Goal: Transaction & Acquisition: Purchase product/service

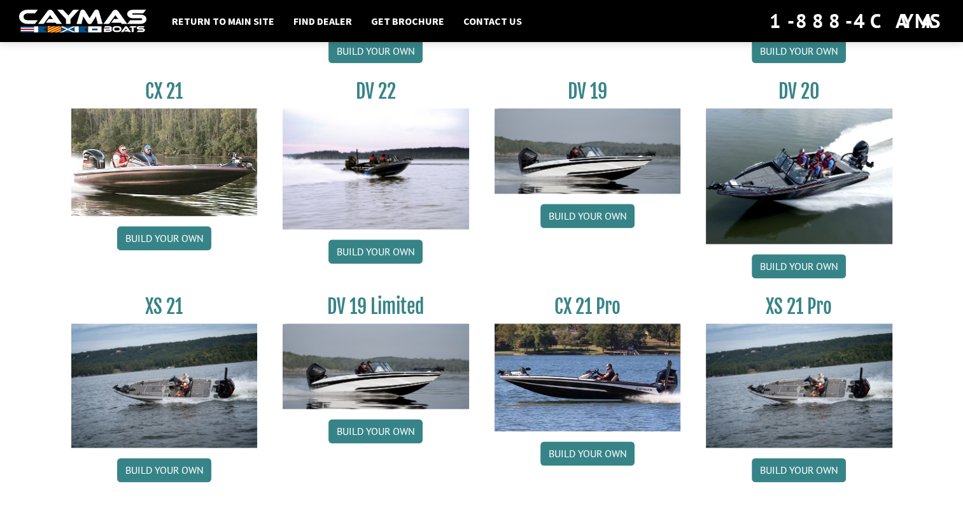
scroll to position [1512, 0]
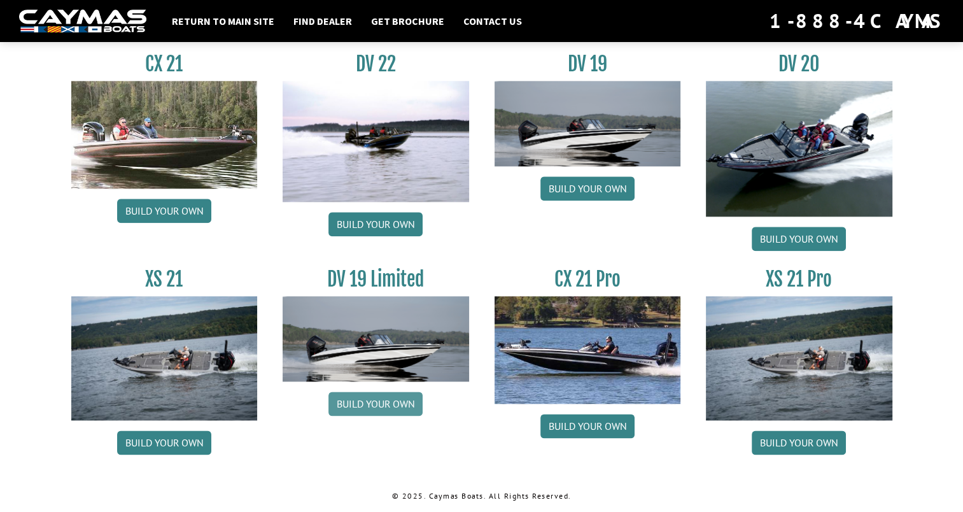
click at [354, 400] on link "Build your own" at bounding box center [375, 403] width 94 height 24
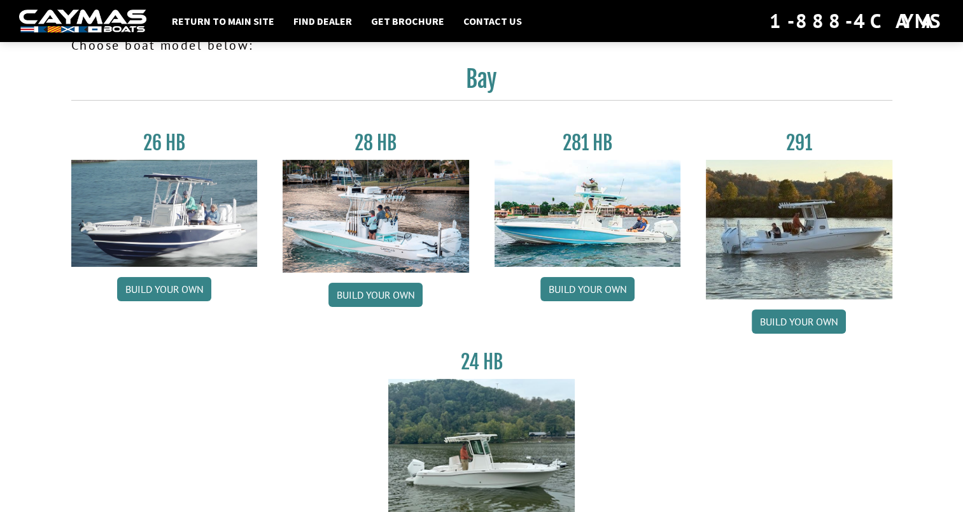
scroll to position [0, 0]
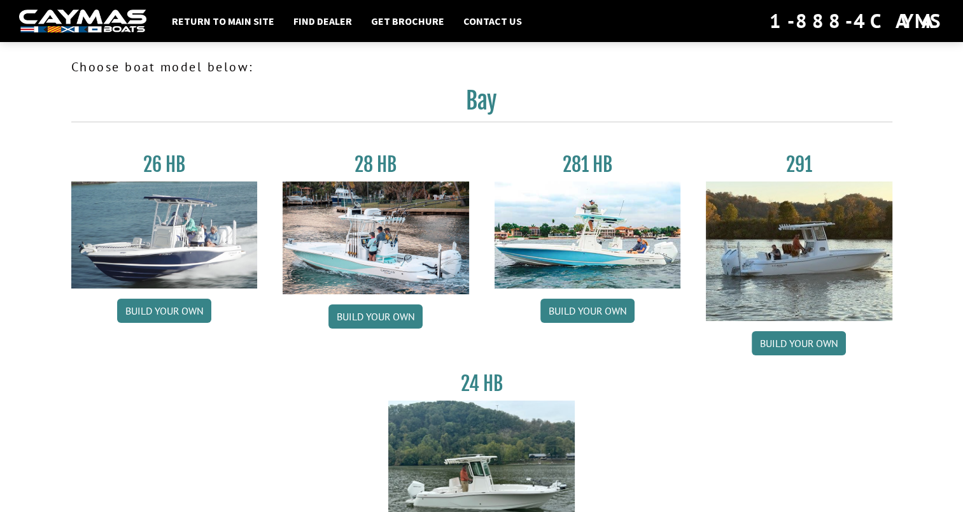
click at [614, 251] on img at bounding box center [588, 234] width 186 height 107
click at [591, 315] on link "Build your own" at bounding box center [587, 311] width 94 height 24
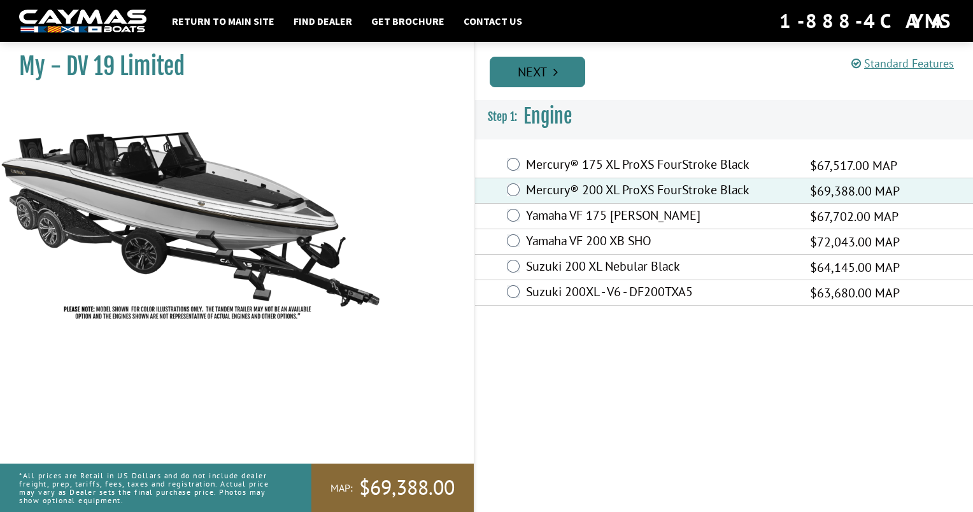
click at [535, 74] on link "Next" at bounding box center [536, 72] width 95 height 31
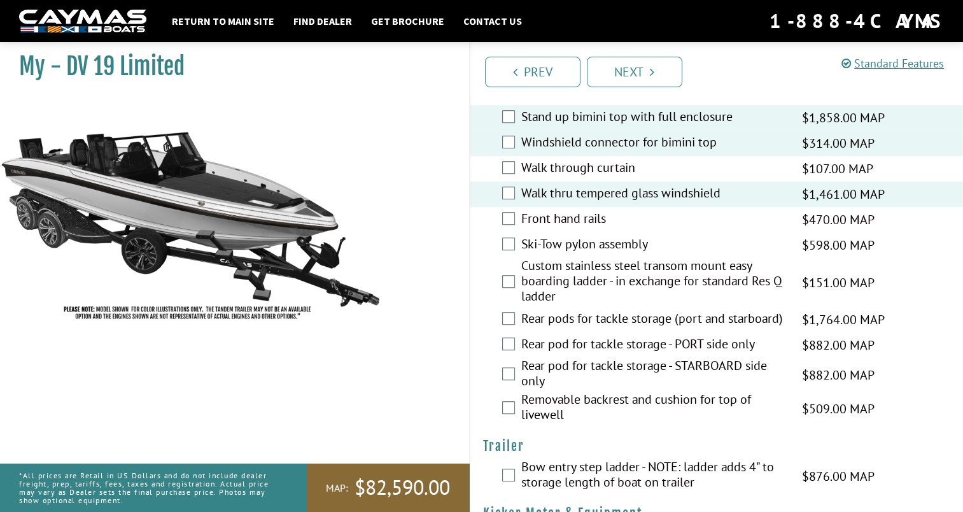
scroll to position [805, 0]
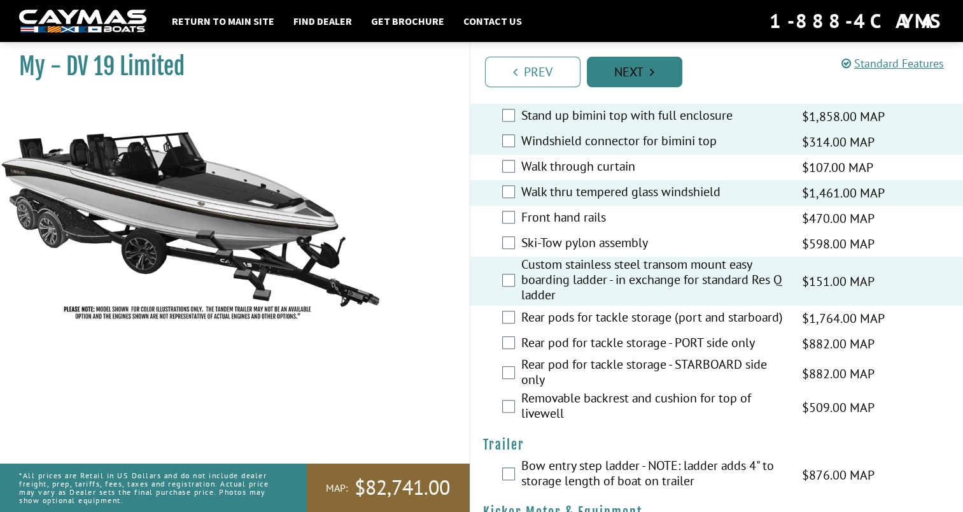
click at [631, 74] on link "Next" at bounding box center [634, 72] width 95 height 31
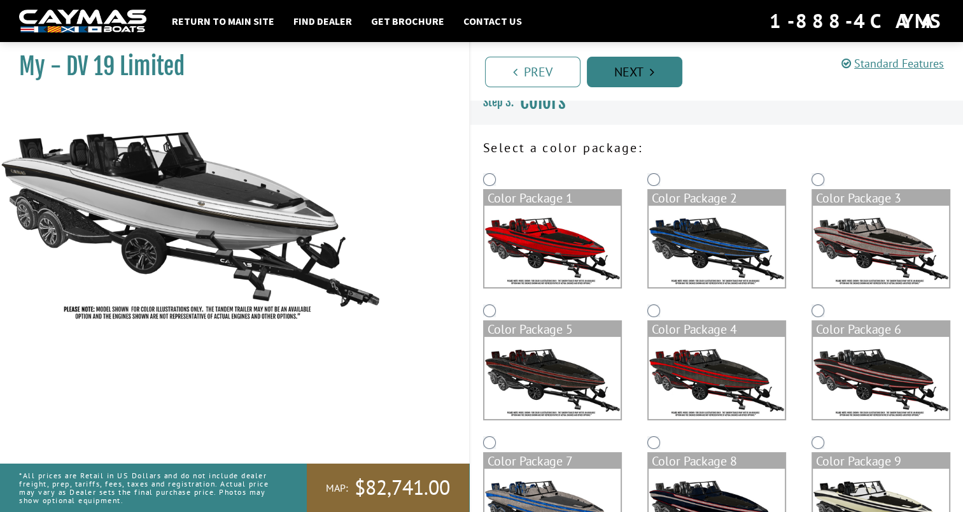
scroll to position [14, 0]
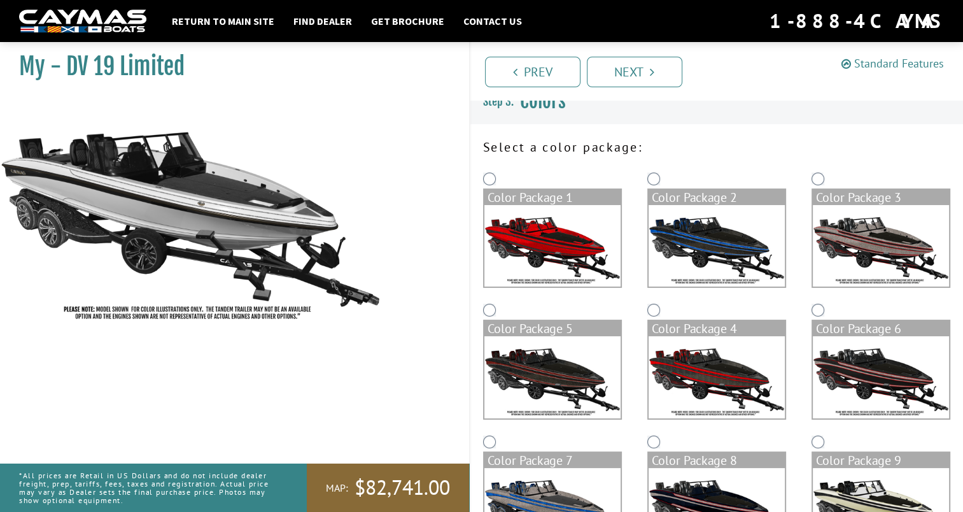
click at [899, 58] on link "Standard Features" at bounding box center [892, 63] width 102 height 15
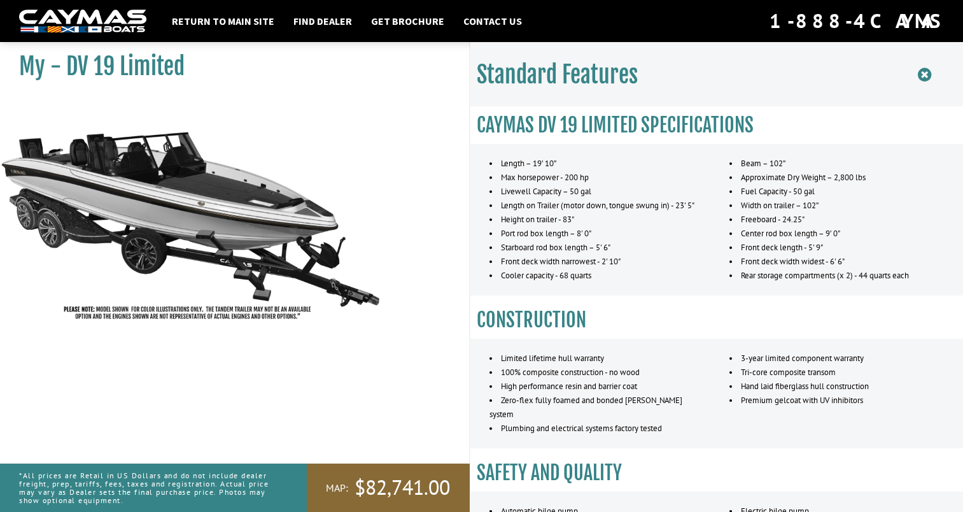
click at [928, 69] on icon at bounding box center [924, 75] width 13 height 16
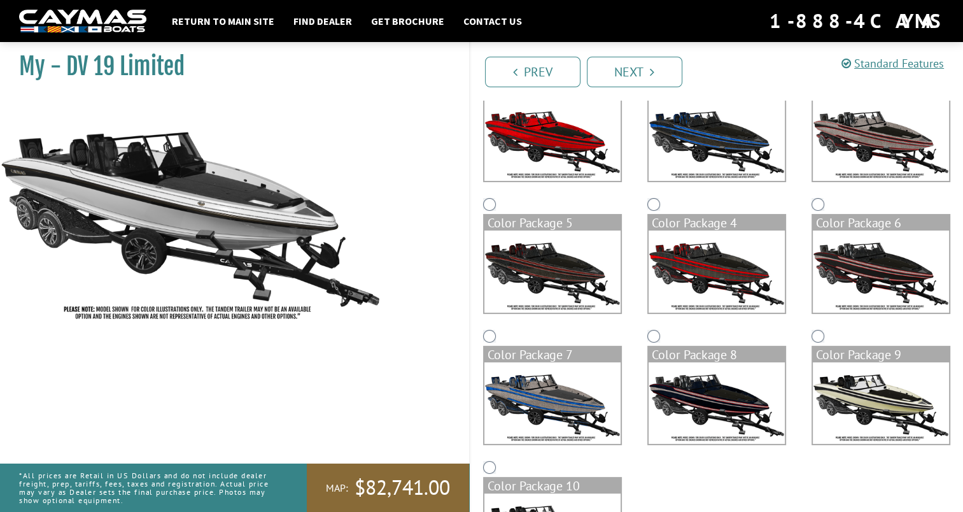
scroll to position [122, 0]
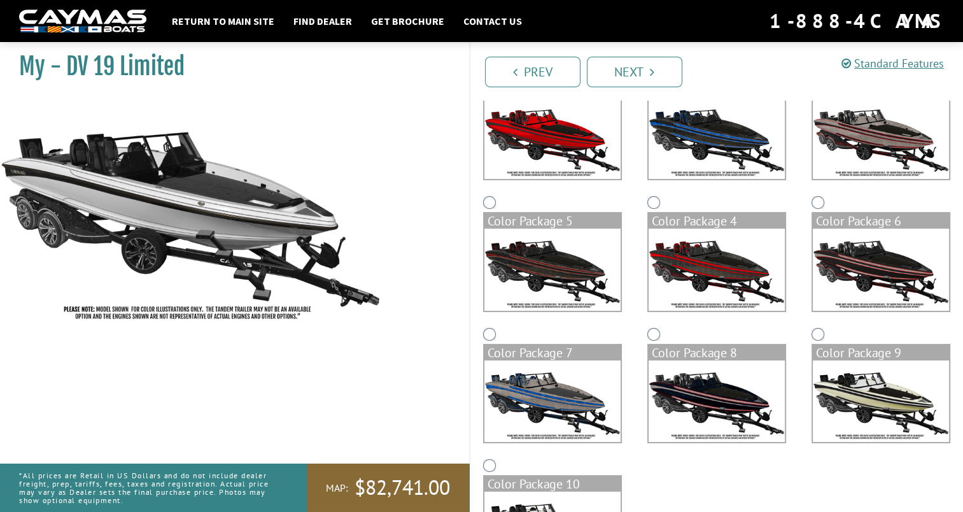
click at [925, 265] on img at bounding box center [881, 269] width 136 height 81
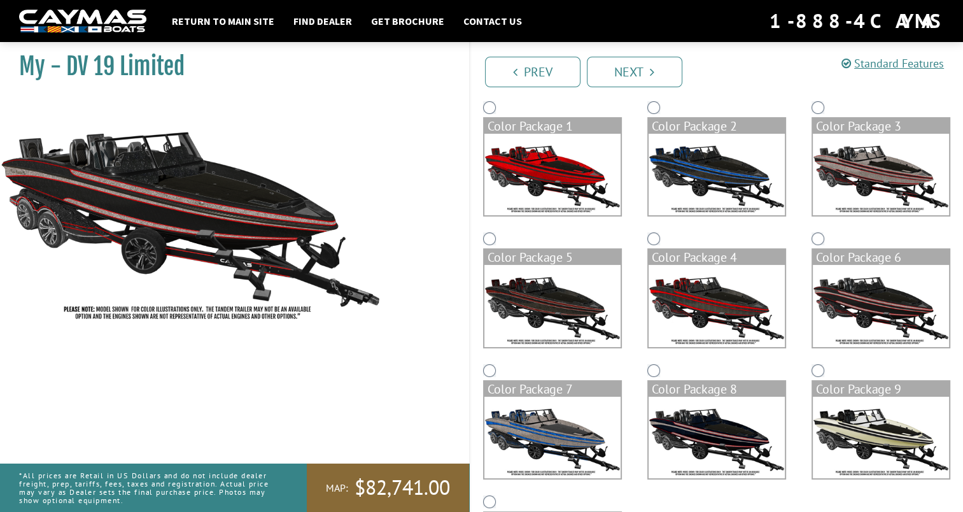
scroll to position [87, 0]
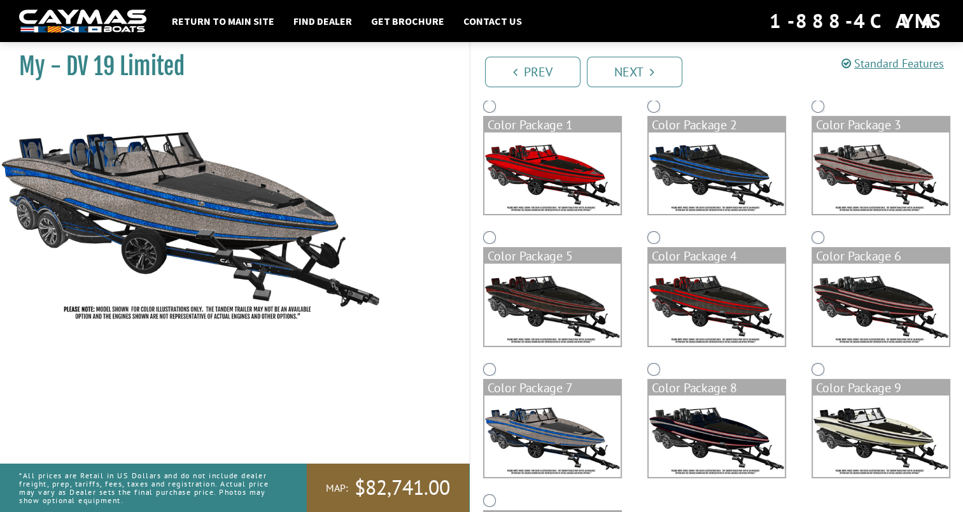
click at [659, 384] on div "Color Package 8" at bounding box center [717, 387] width 136 height 15
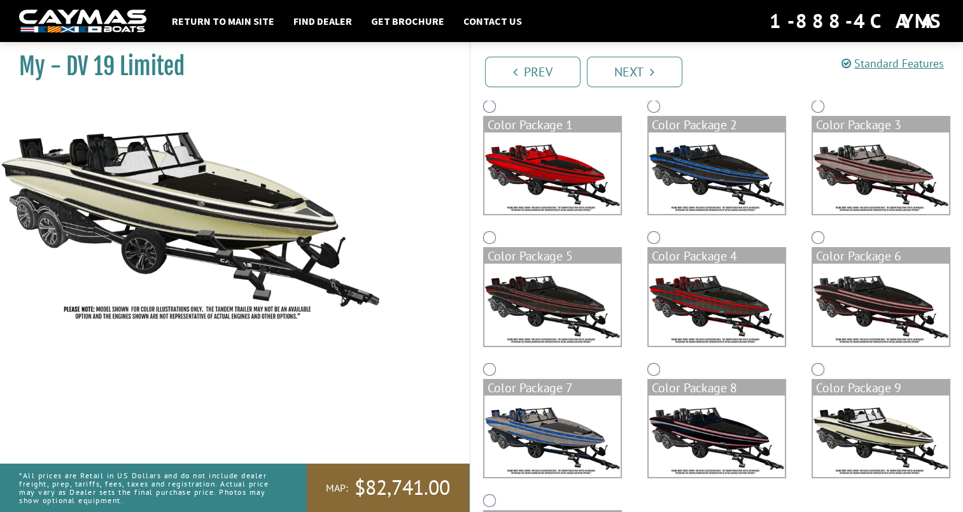
click at [824, 253] on div "Color Package 6" at bounding box center [881, 255] width 136 height 15
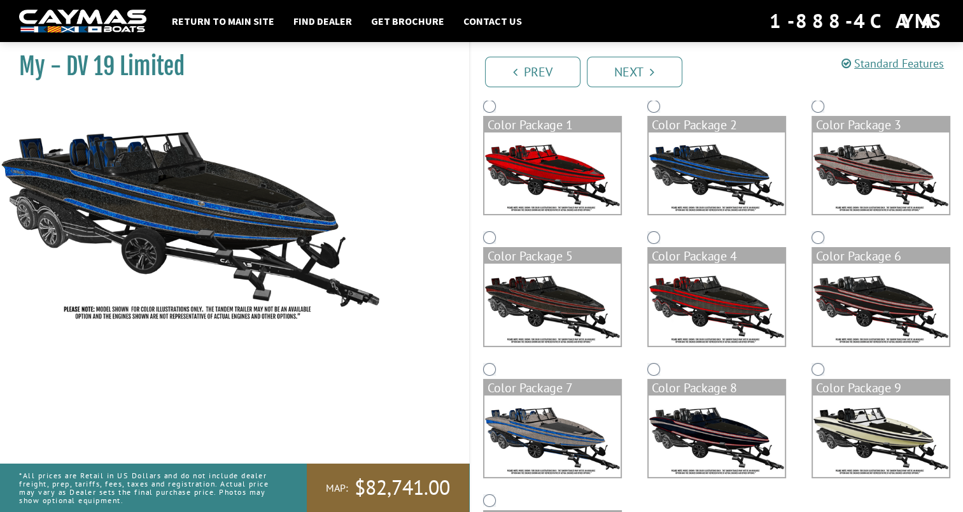
click at [568, 158] on img at bounding box center [552, 172] width 136 height 81
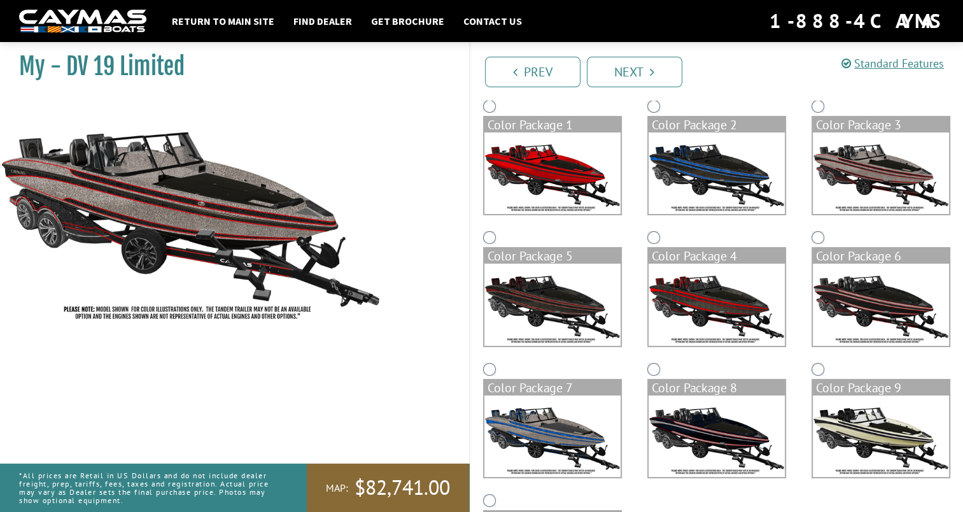
click at [851, 283] on img at bounding box center [881, 304] width 136 height 81
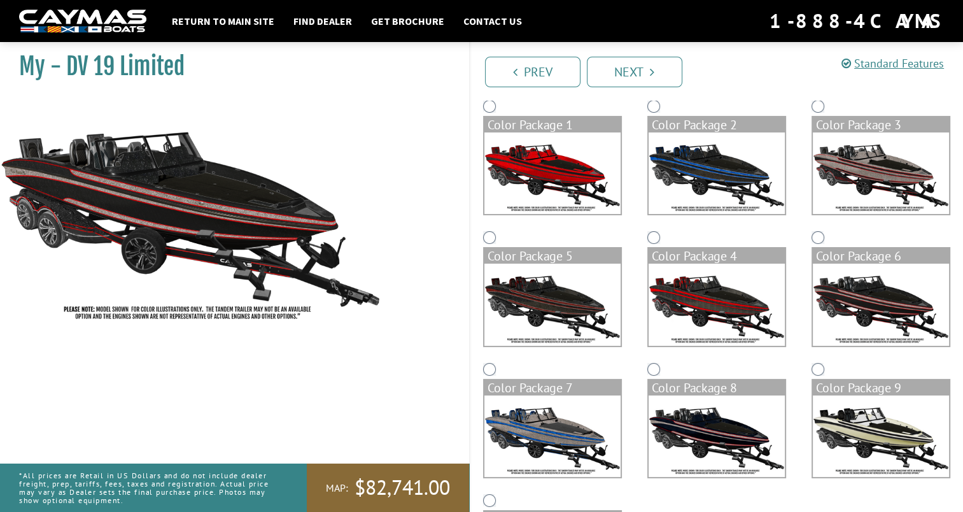
click at [720, 308] on img at bounding box center [717, 304] width 136 height 81
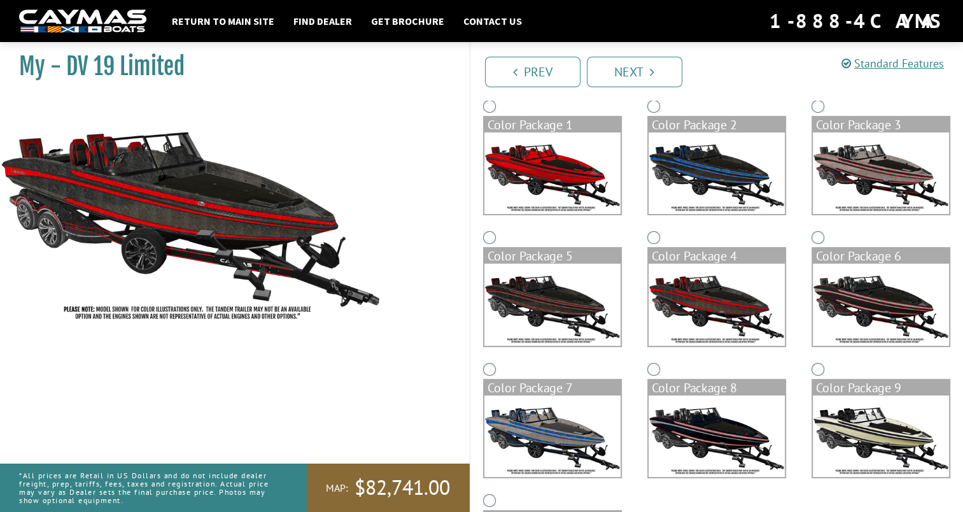
click at [835, 438] on img at bounding box center [881, 435] width 136 height 81
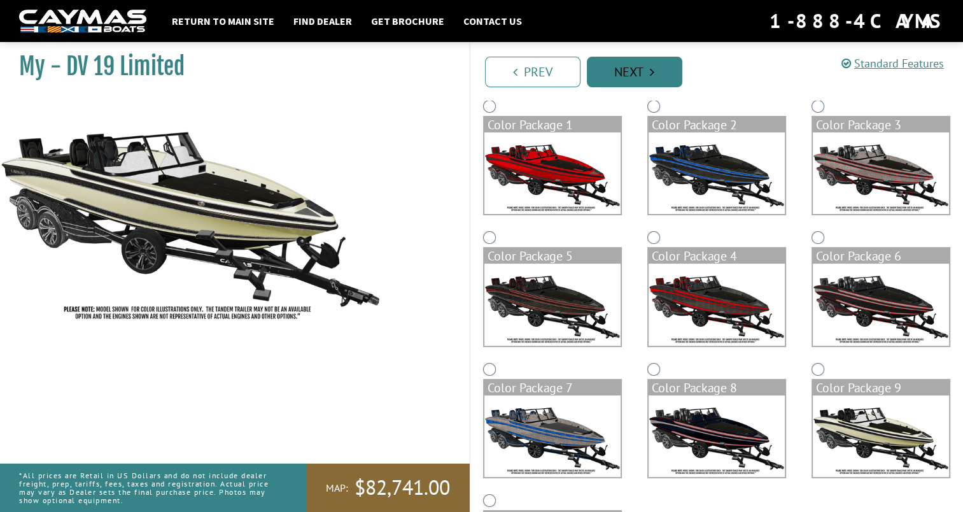
click at [647, 74] on link "Next" at bounding box center [634, 72] width 95 height 31
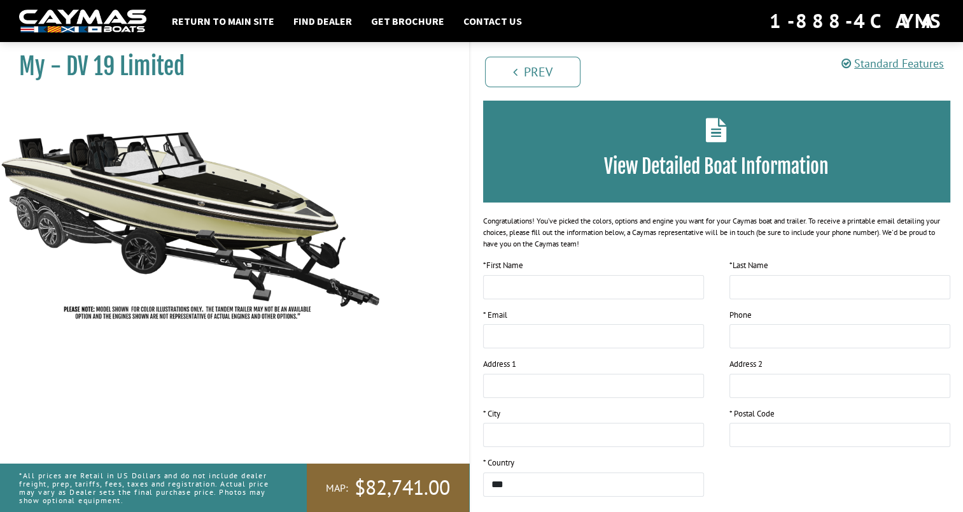
scroll to position [0, 0]
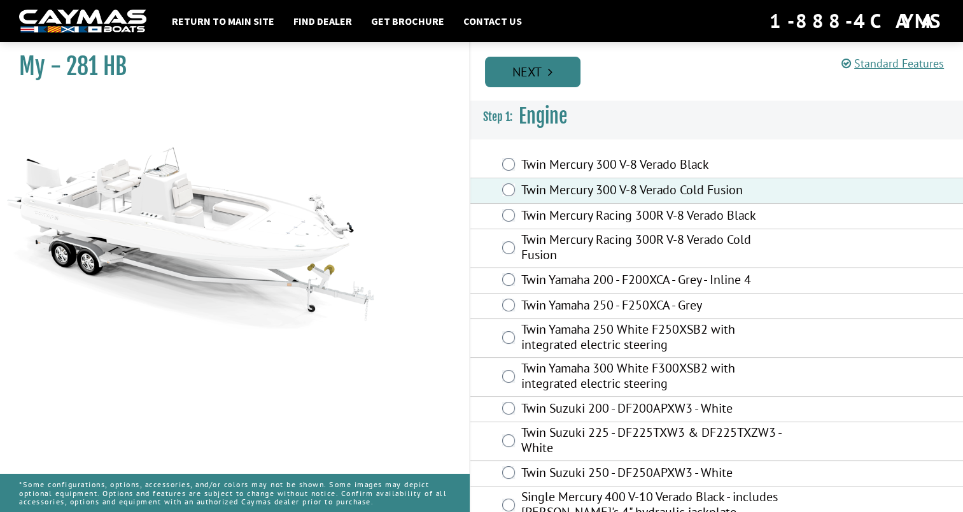
click at [530, 73] on link "Next" at bounding box center [532, 72] width 95 height 31
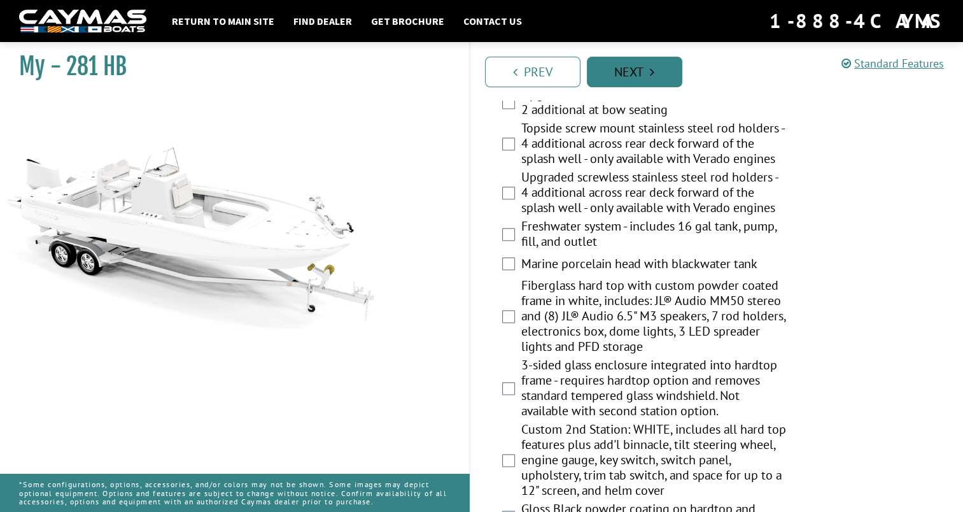
scroll to position [1445, 0]
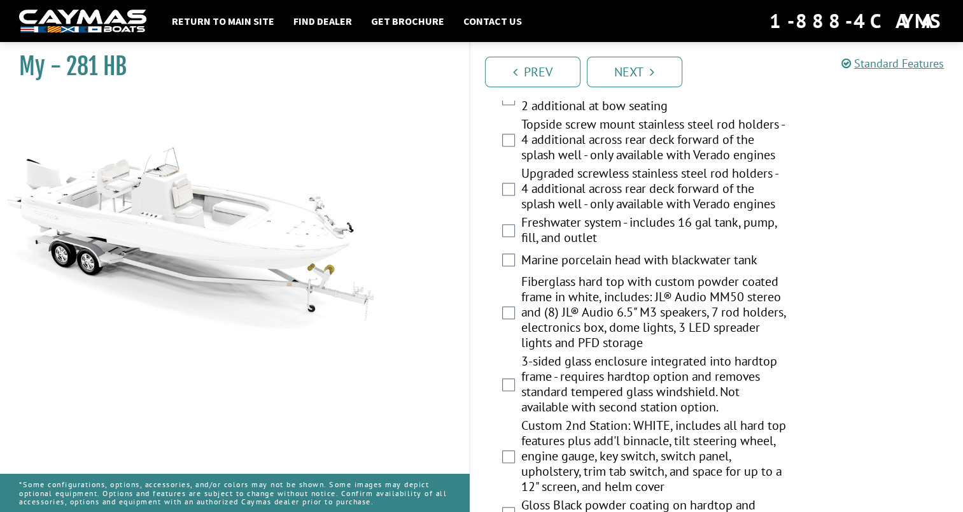
click at [891, 275] on div "Fiberglass hard top with custom powder coated frame in white, includes: JL® Aud…" at bounding box center [716, 314] width 493 height 80
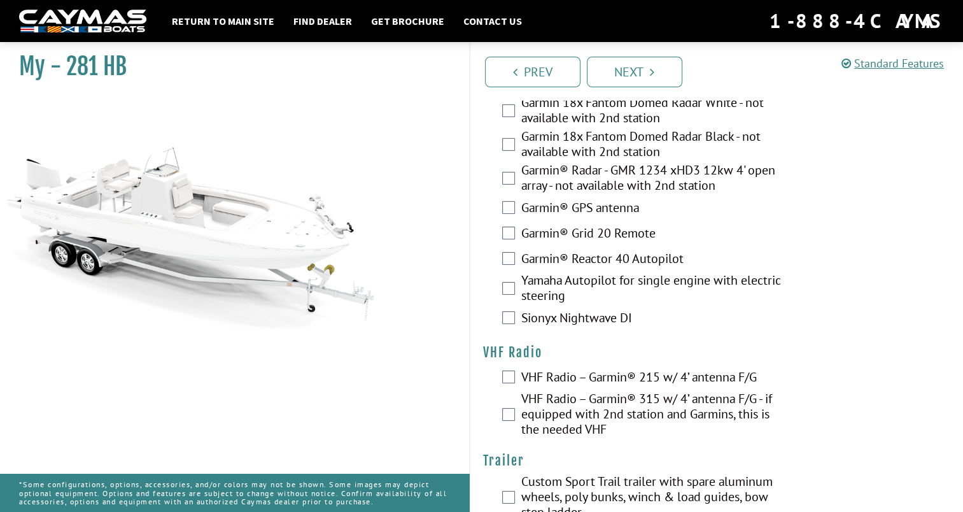
scroll to position [4029, 0]
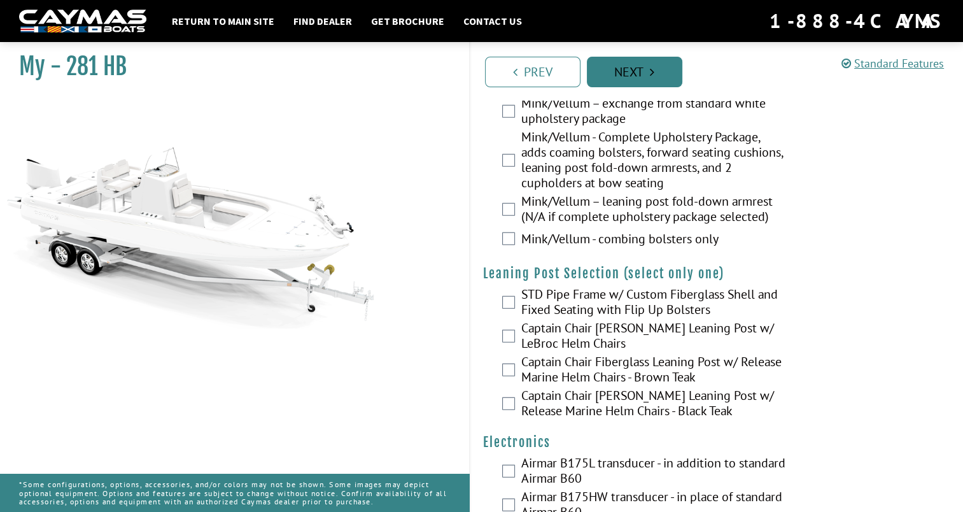
click at [650, 75] on icon "Pagination" at bounding box center [652, 72] width 4 height 13
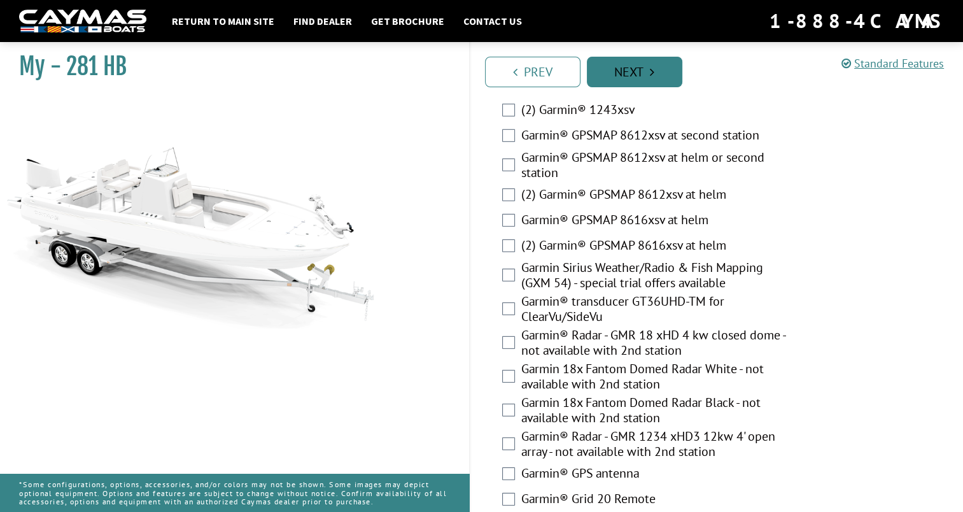
scroll to position [3764, 0]
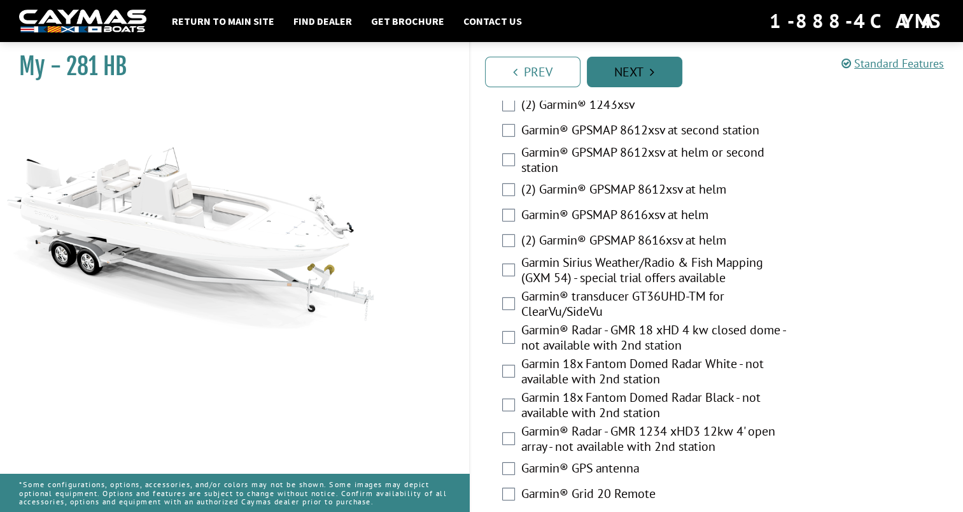
click at [626, 68] on link "Next" at bounding box center [634, 72] width 95 height 31
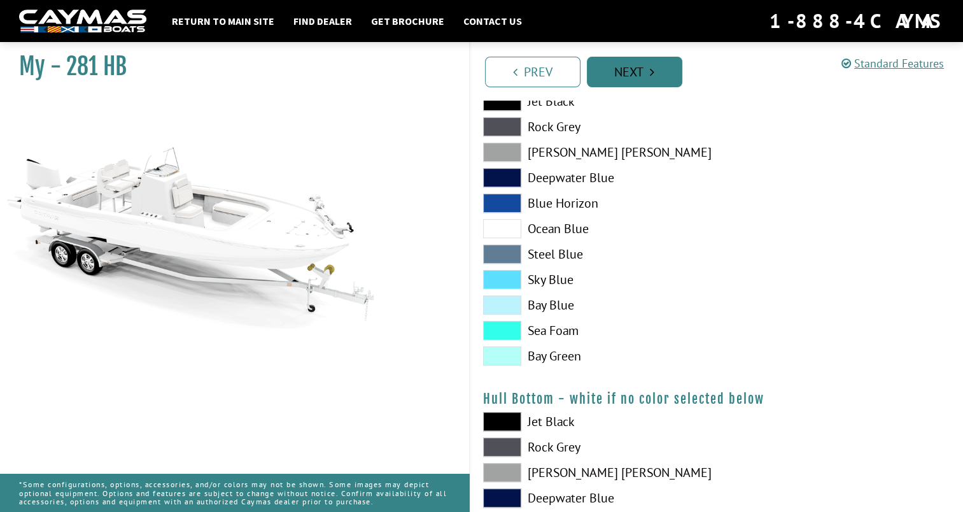
scroll to position [583, 0]
click at [507, 233] on span at bounding box center [502, 228] width 38 height 19
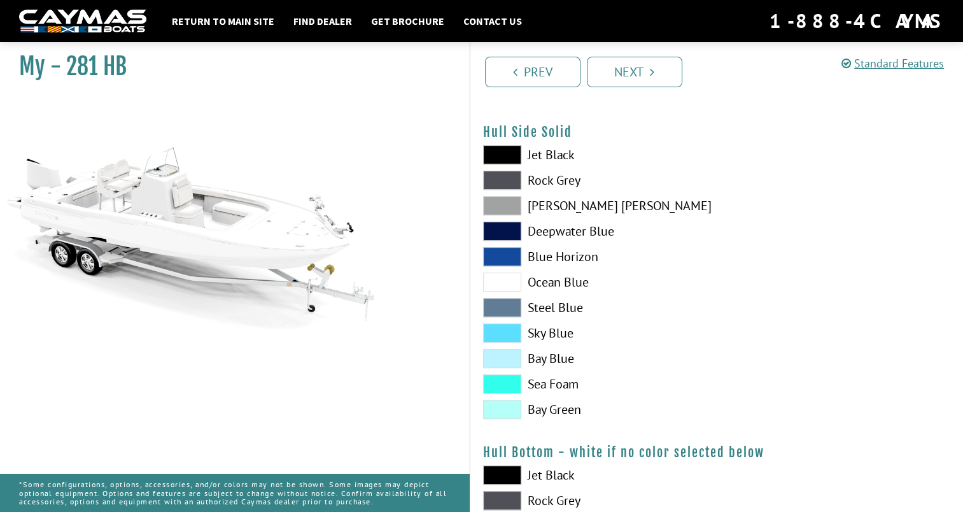
scroll to position [528, 0]
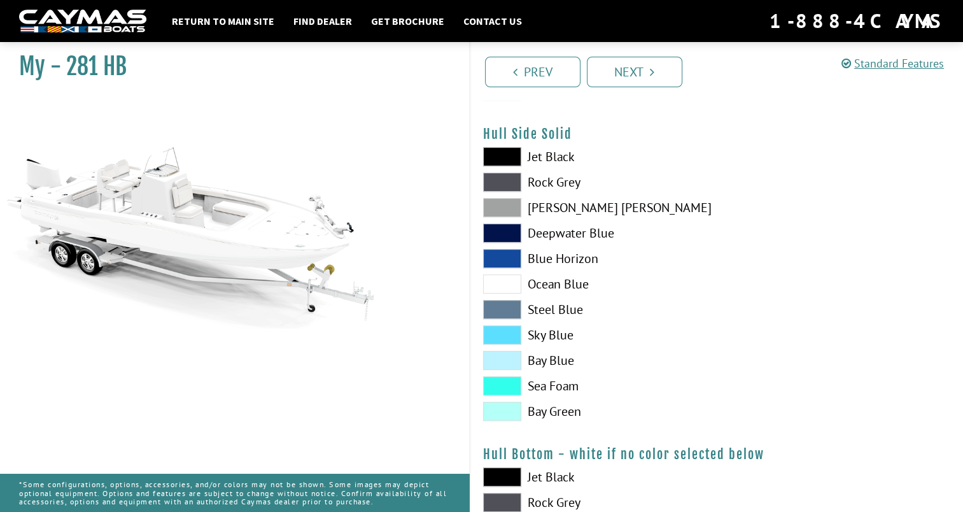
click at [505, 174] on span at bounding box center [502, 181] width 38 height 19
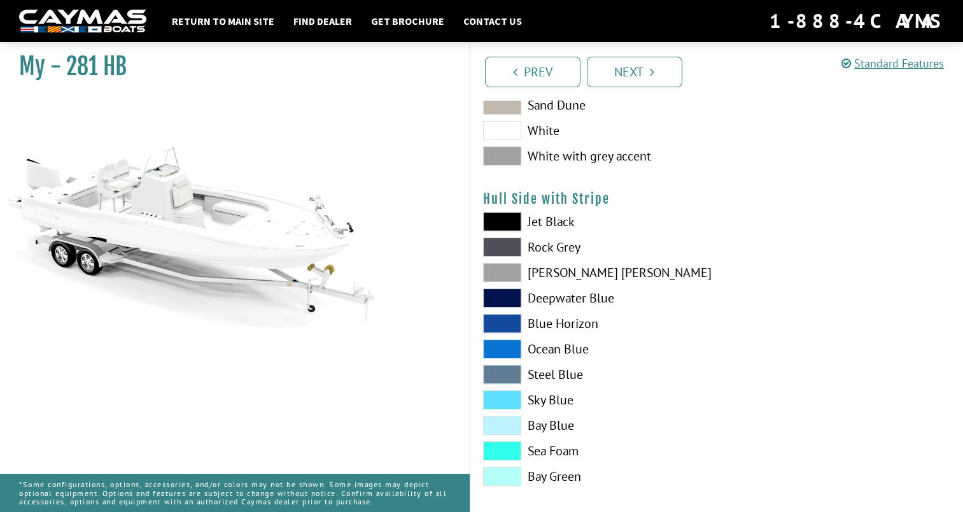
scroll to position [0, 0]
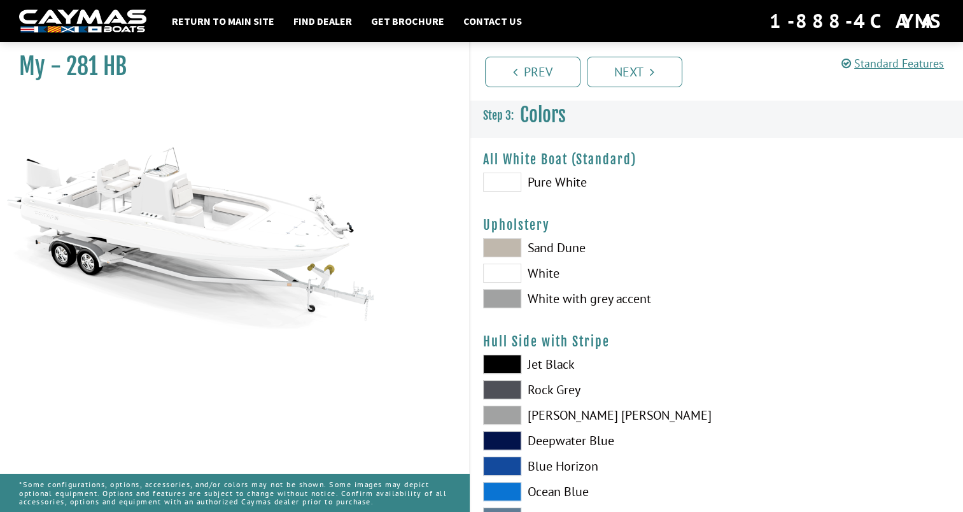
click at [501, 241] on span at bounding box center [502, 247] width 38 height 19
click at [509, 302] on span at bounding box center [502, 298] width 38 height 19
click at [508, 241] on span at bounding box center [502, 247] width 38 height 19
click at [507, 178] on span at bounding box center [502, 181] width 38 height 19
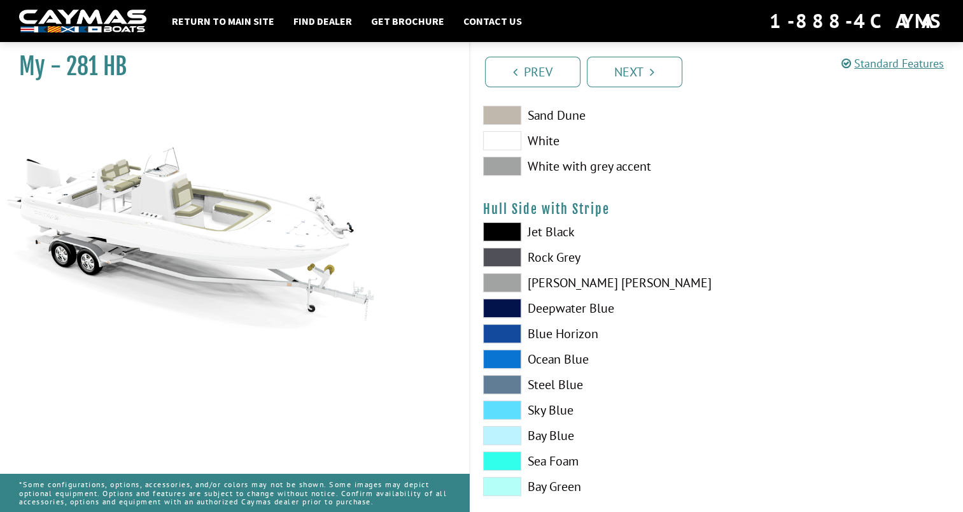
scroll to position [134, 0]
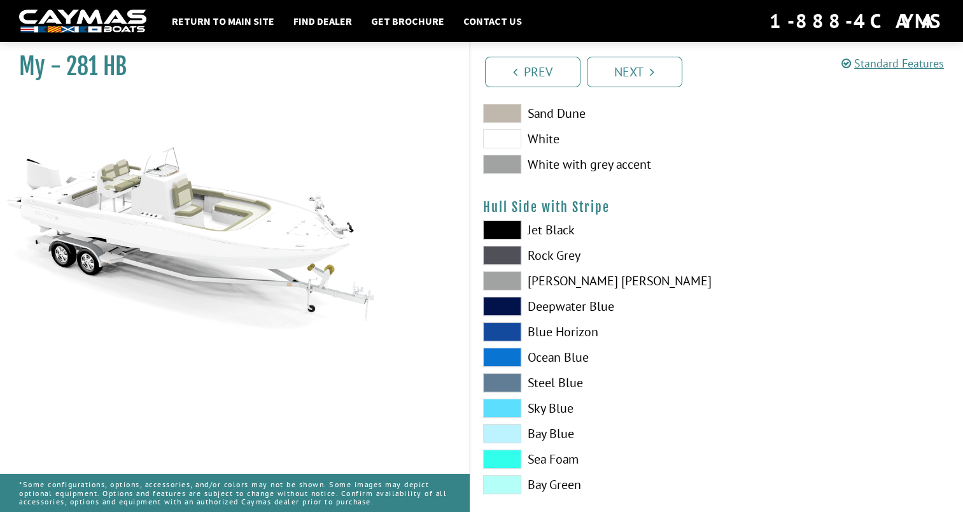
click at [504, 331] on span at bounding box center [502, 331] width 38 height 19
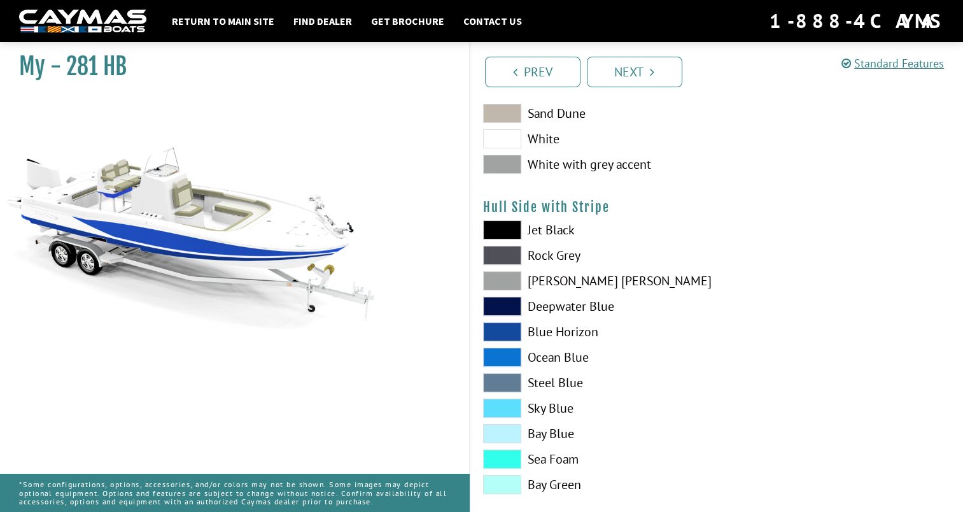
click at [505, 386] on span at bounding box center [502, 382] width 38 height 19
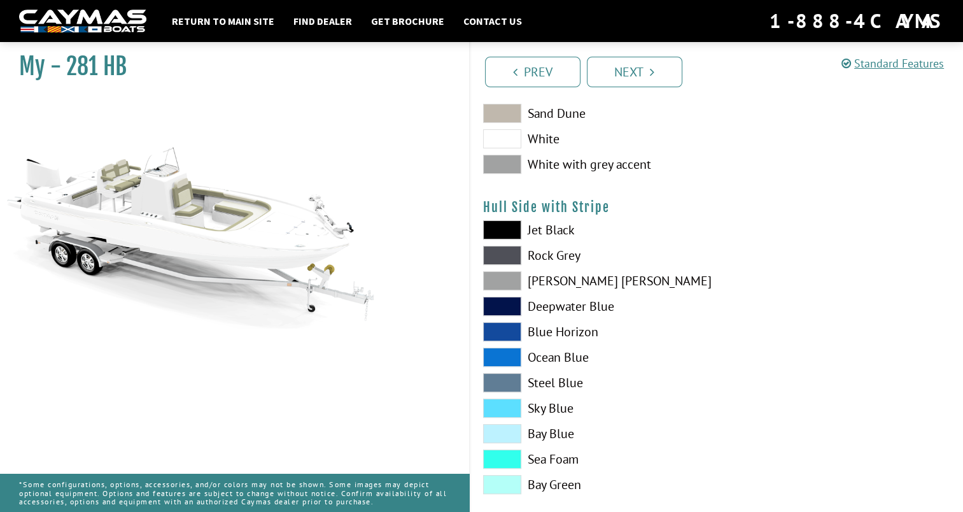
click at [504, 435] on span at bounding box center [502, 433] width 38 height 19
click at [504, 407] on span at bounding box center [502, 407] width 38 height 19
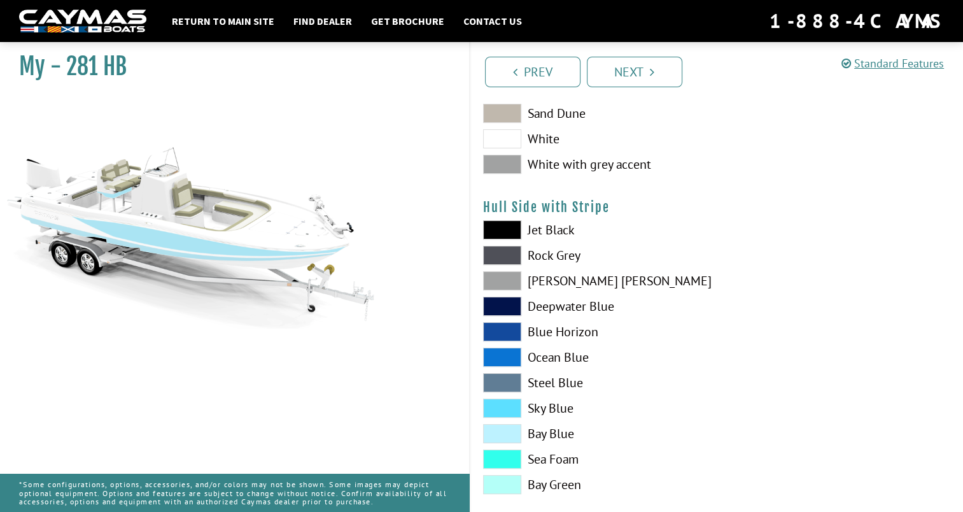
click at [509, 435] on span at bounding box center [502, 433] width 38 height 19
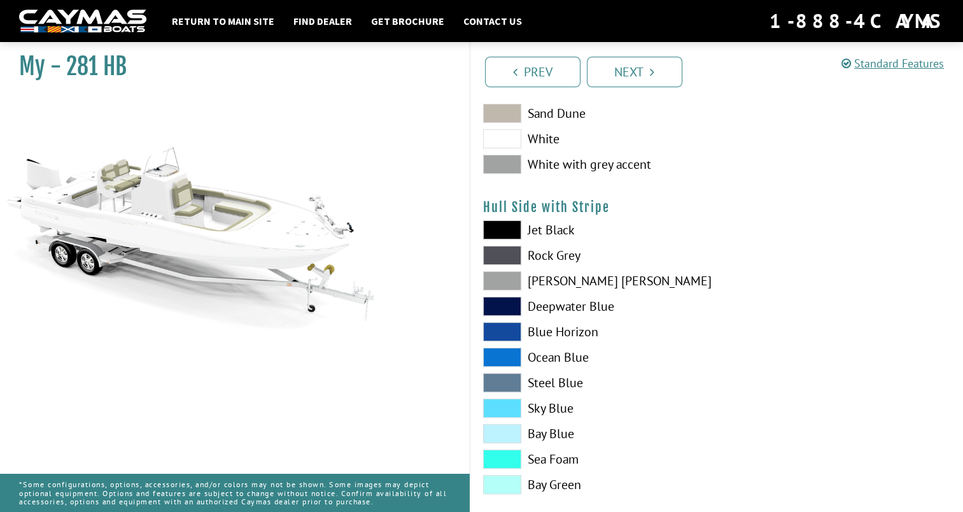
click at [508, 458] on span at bounding box center [502, 458] width 38 height 19
click at [508, 486] on span at bounding box center [502, 484] width 38 height 19
click at [502, 330] on span at bounding box center [502, 331] width 38 height 19
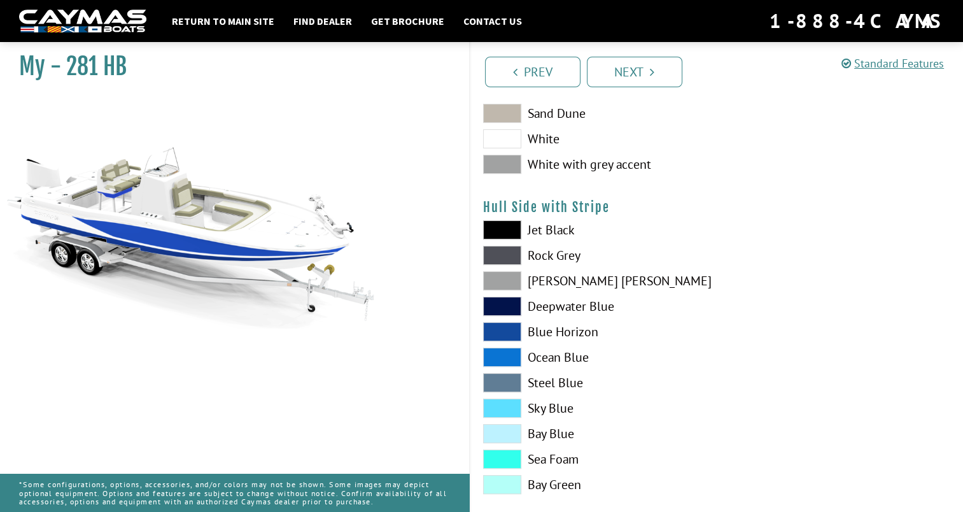
click at [512, 301] on span at bounding box center [502, 306] width 38 height 19
click at [508, 281] on span at bounding box center [502, 280] width 38 height 19
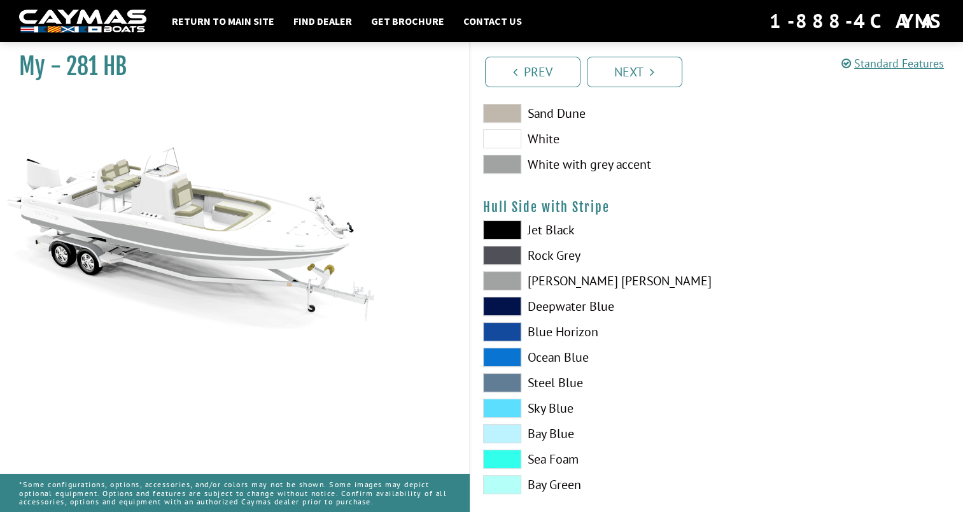
click at [505, 160] on span at bounding box center [502, 164] width 38 height 19
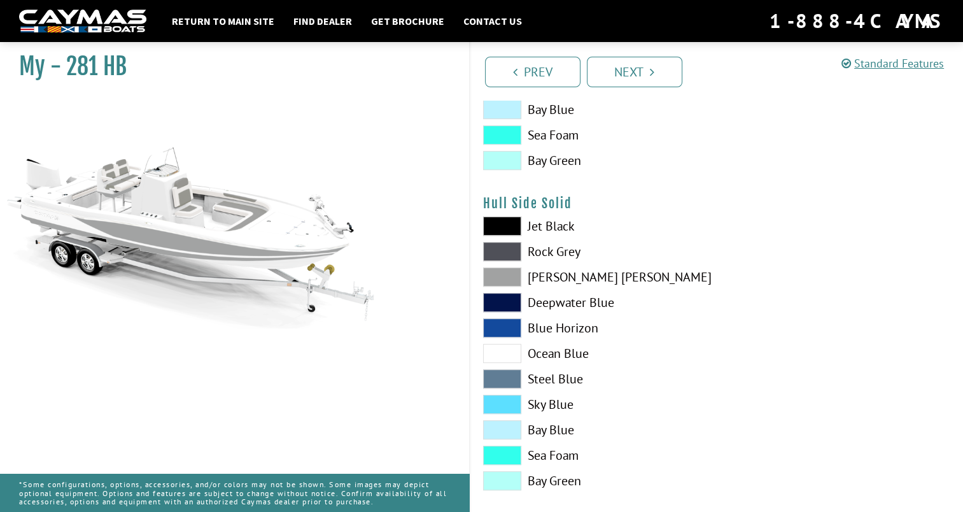
scroll to position [460, 0]
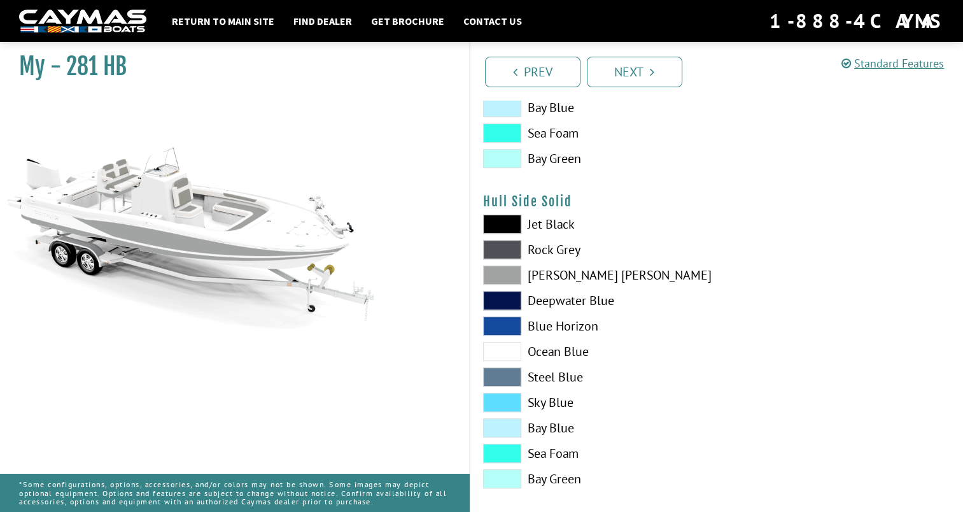
click at [509, 271] on span at bounding box center [502, 274] width 38 height 19
click at [503, 218] on span at bounding box center [502, 224] width 38 height 19
click at [509, 247] on span at bounding box center [502, 249] width 38 height 19
click at [503, 227] on span at bounding box center [502, 224] width 38 height 19
click at [507, 395] on span at bounding box center [502, 402] width 38 height 19
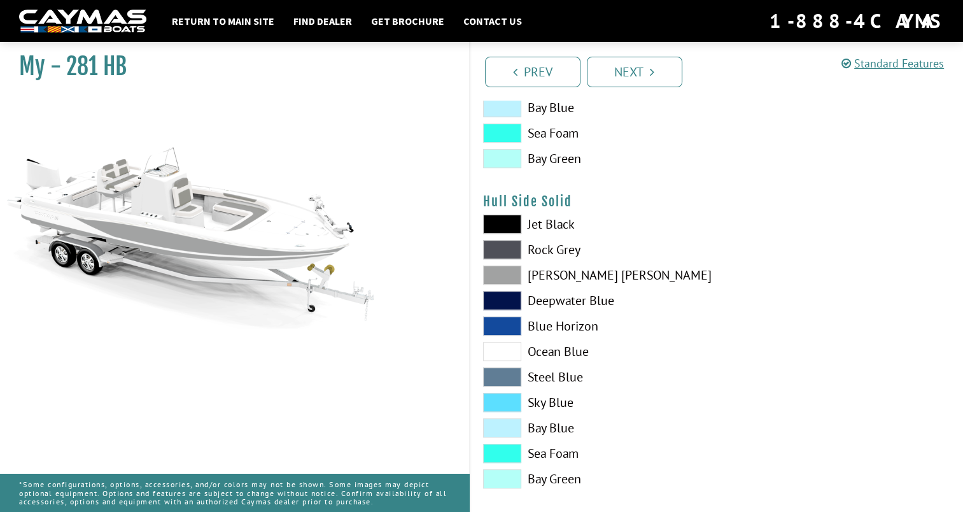
click at [512, 343] on span at bounding box center [502, 351] width 38 height 19
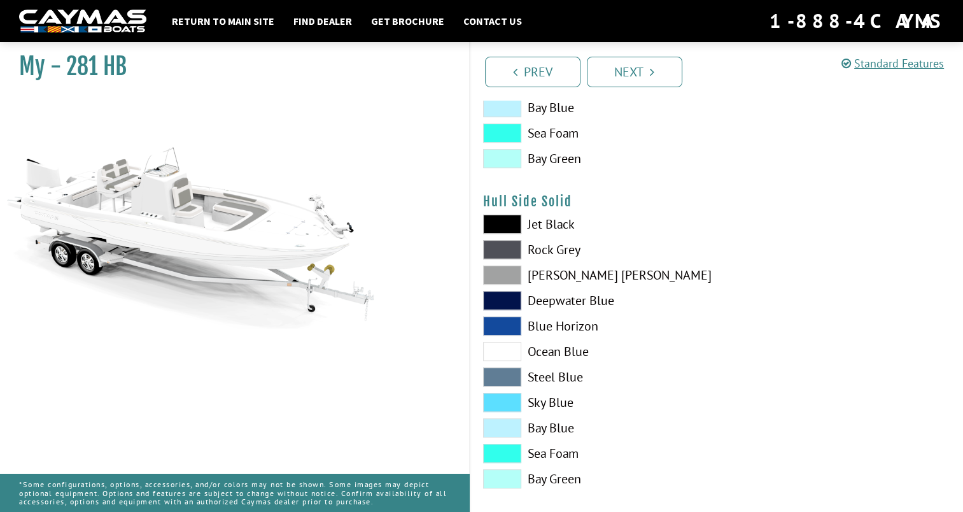
click at [512, 295] on span at bounding box center [502, 300] width 38 height 19
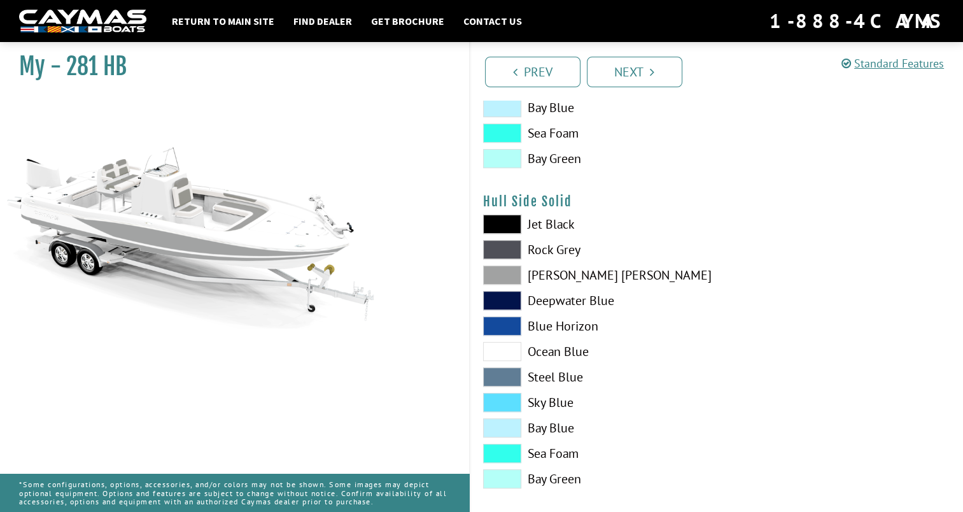
click at [511, 320] on span at bounding box center [502, 325] width 38 height 19
click at [502, 372] on span at bounding box center [502, 376] width 38 height 19
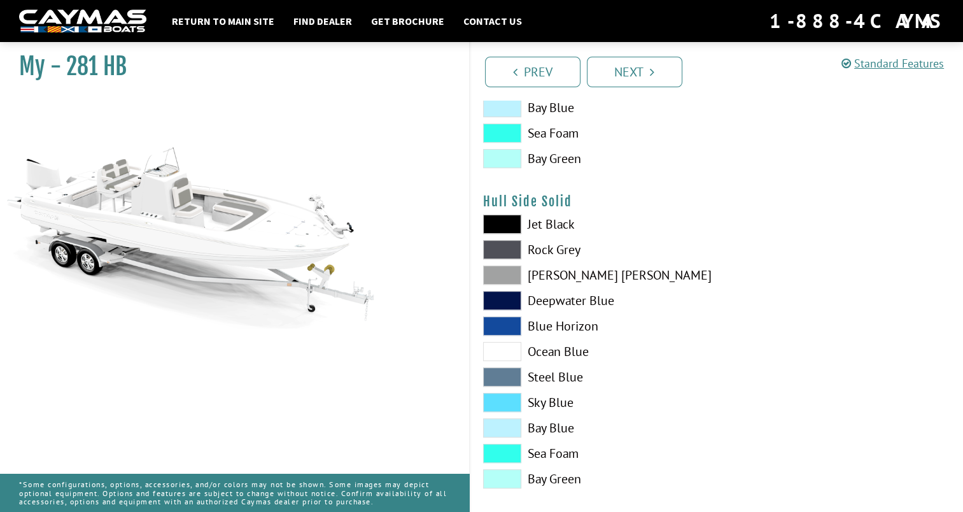
click at [505, 369] on span at bounding box center [502, 376] width 38 height 19
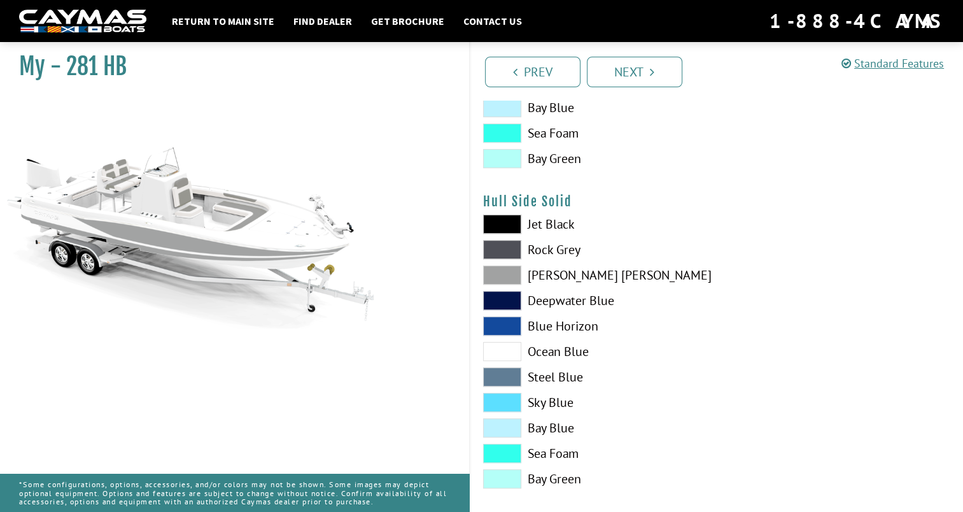
click at [509, 272] on span at bounding box center [502, 274] width 38 height 19
click at [507, 271] on span at bounding box center [502, 274] width 38 height 19
click at [506, 297] on span at bounding box center [502, 300] width 38 height 19
click at [509, 275] on span at bounding box center [502, 274] width 38 height 19
click at [509, 374] on span at bounding box center [502, 376] width 38 height 19
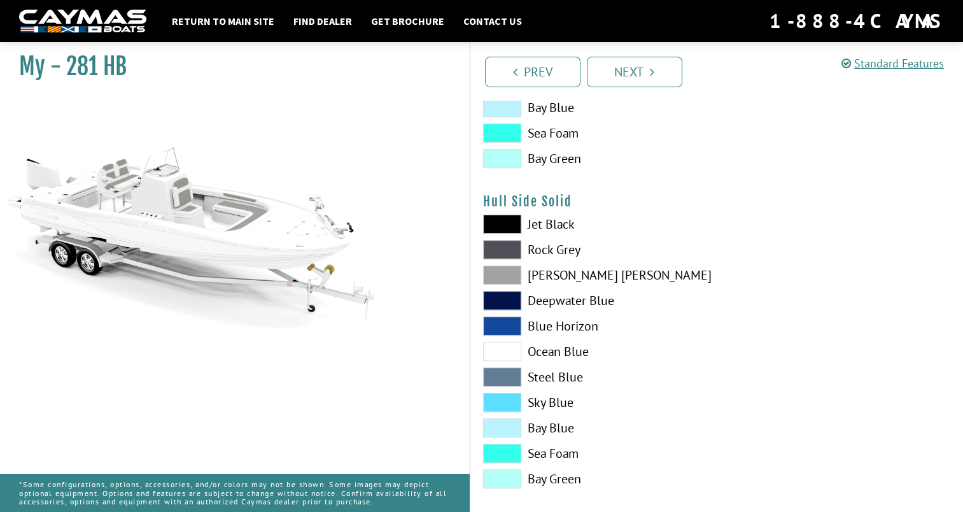
click at [508, 346] on span at bounding box center [502, 351] width 38 height 19
click at [505, 372] on span at bounding box center [502, 376] width 38 height 19
click at [507, 377] on span at bounding box center [502, 376] width 38 height 19
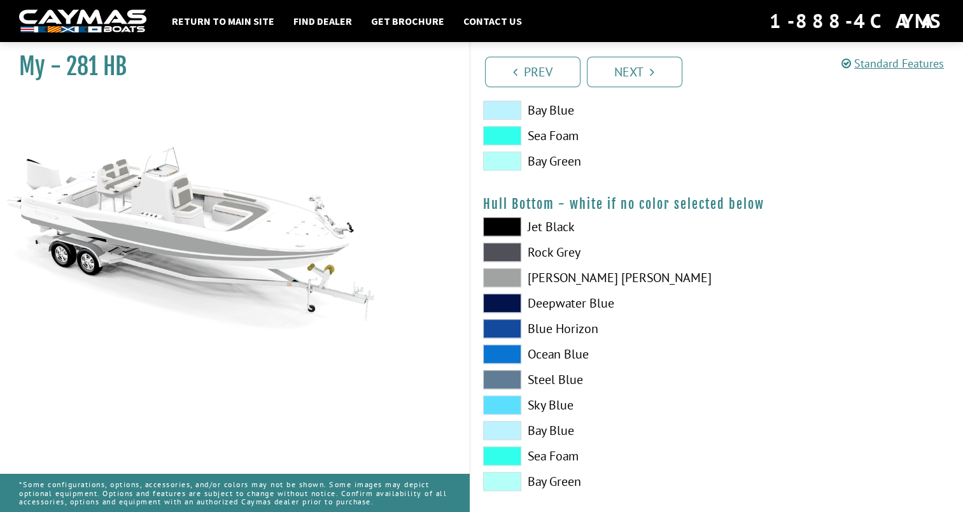
scroll to position [778, 0]
click at [512, 223] on span at bounding box center [502, 225] width 38 height 19
click at [509, 227] on span at bounding box center [502, 225] width 38 height 19
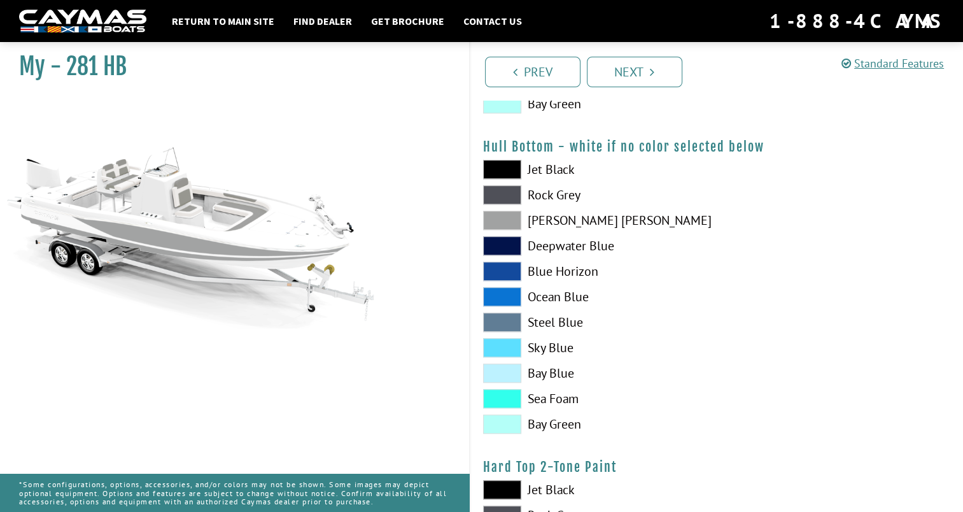
scroll to position [846, 0]
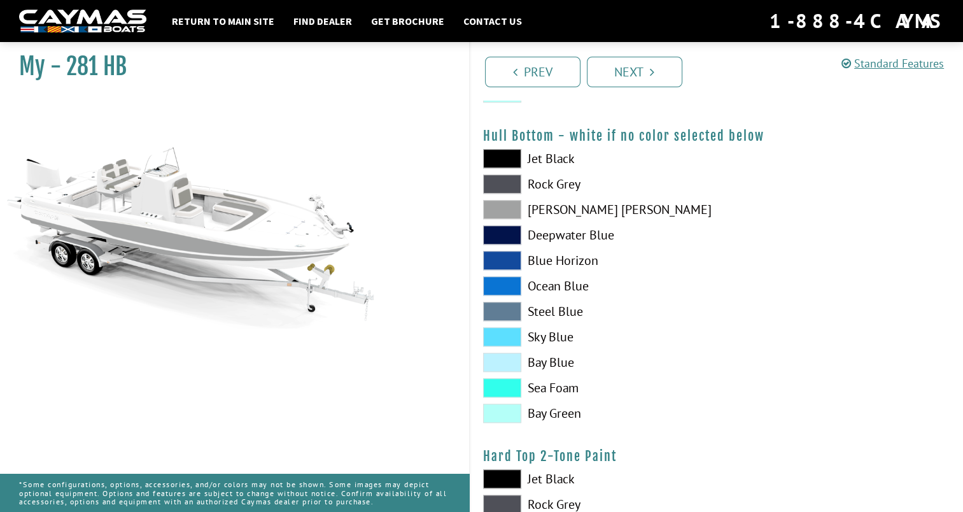
click at [503, 360] on span at bounding box center [502, 362] width 38 height 19
click at [505, 356] on span at bounding box center [502, 362] width 38 height 19
click at [510, 330] on span at bounding box center [502, 336] width 38 height 19
click at [507, 310] on span at bounding box center [502, 311] width 38 height 19
click at [504, 360] on span at bounding box center [502, 362] width 38 height 19
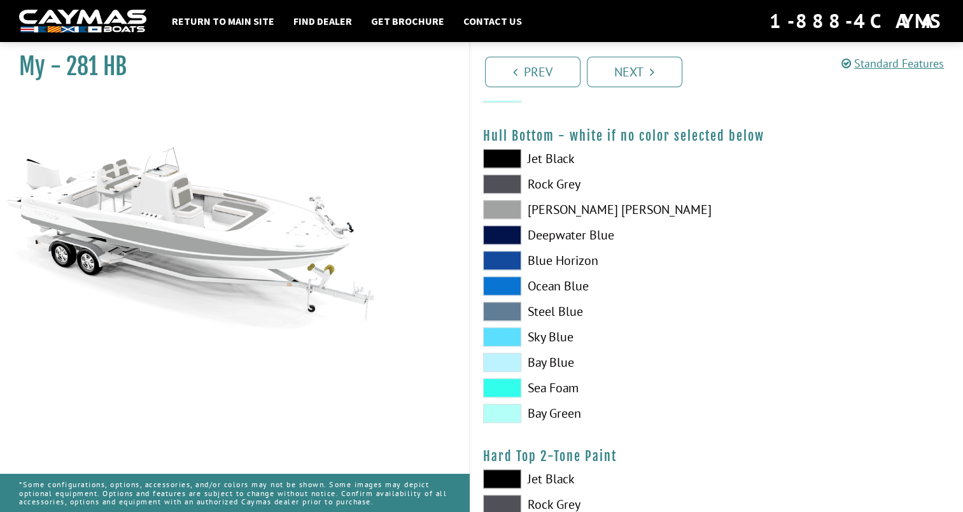
click at [506, 360] on span at bounding box center [502, 362] width 38 height 19
click at [509, 334] on span at bounding box center [502, 336] width 38 height 19
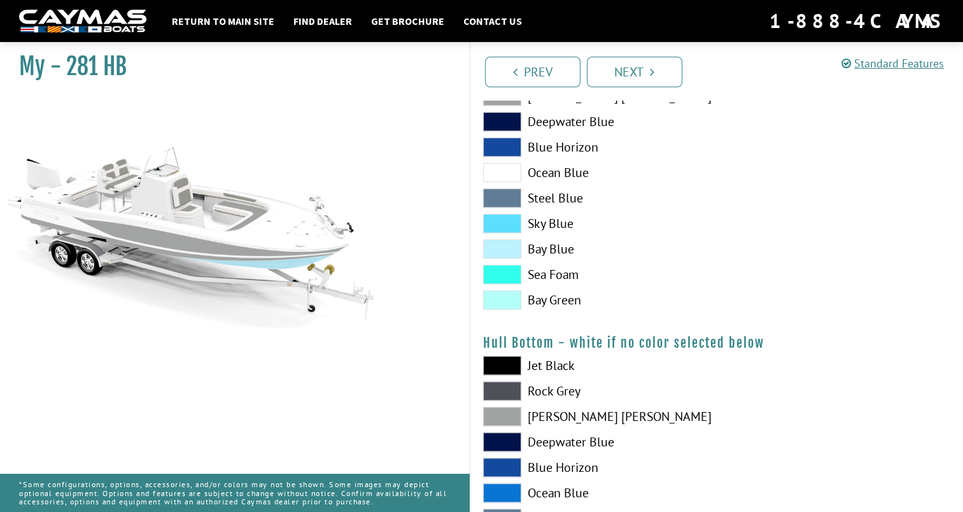
scroll to position [619, 0]
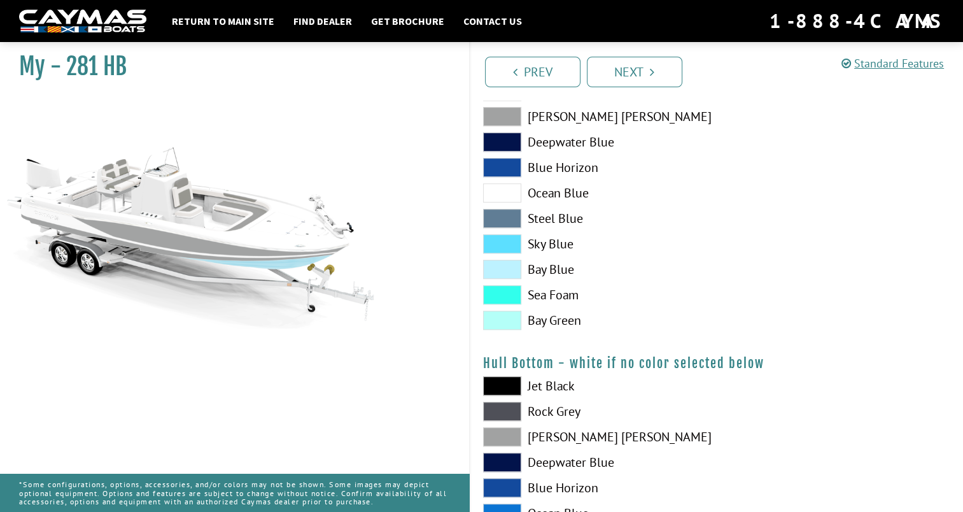
click at [515, 242] on span at bounding box center [502, 243] width 38 height 19
click at [507, 238] on span at bounding box center [502, 243] width 38 height 19
click at [510, 216] on span at bounding box center [502, 218] width 38 height 19
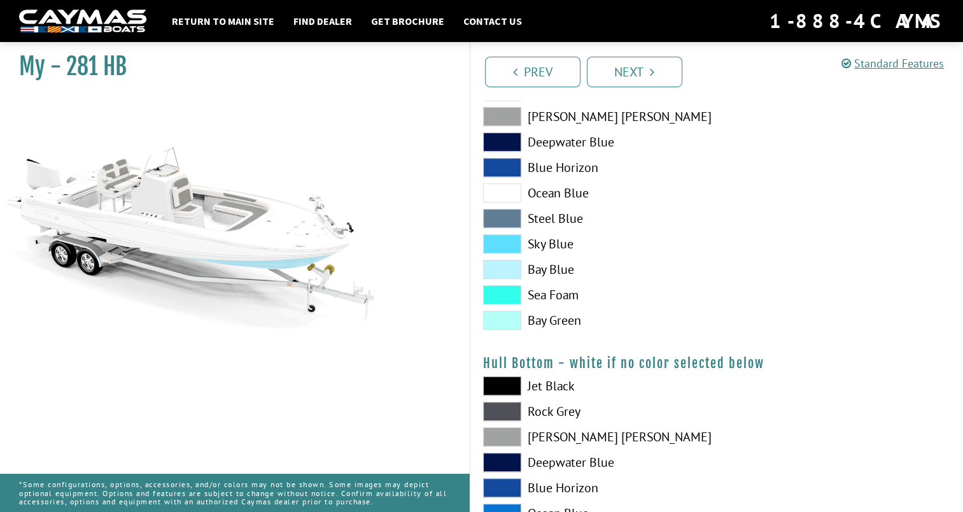
click at [503, 244] on span at bounding box center [502, 243] width 38 height 19
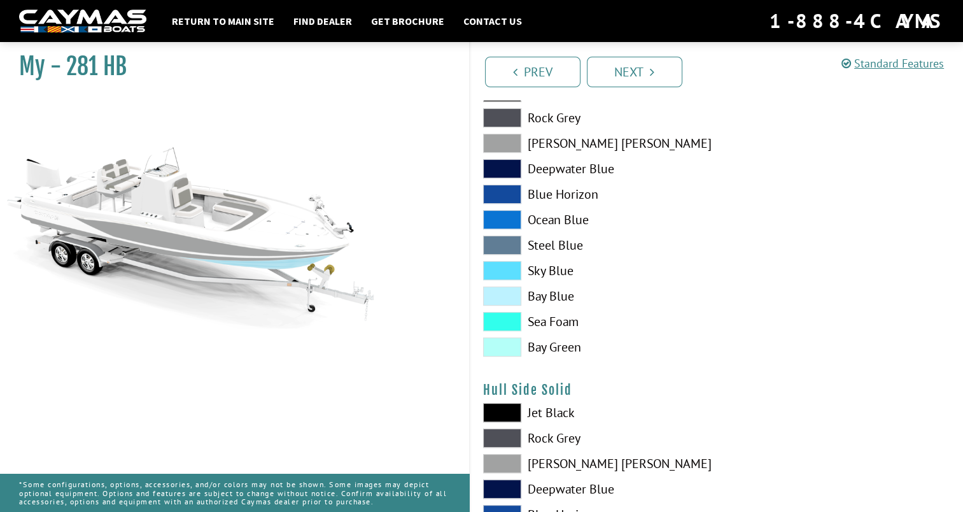
scroll to position [266, 0]
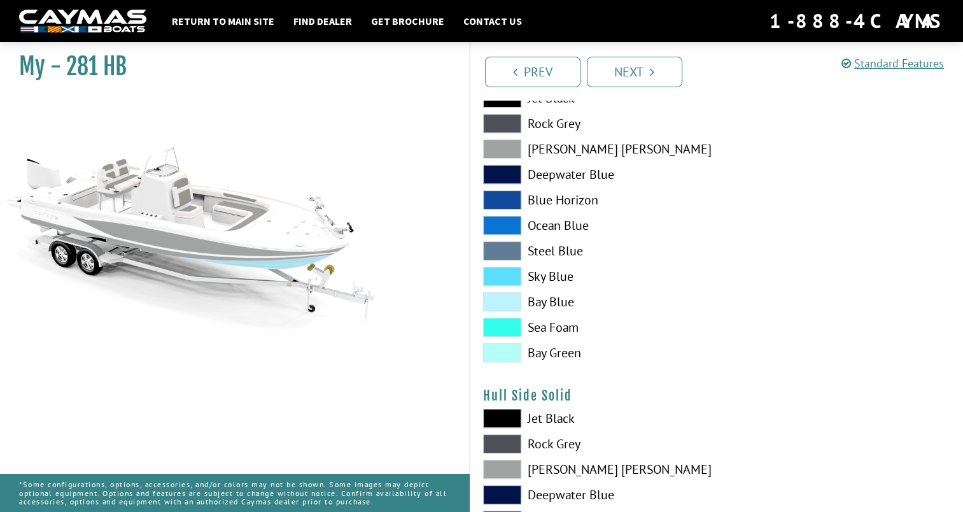
click at [506, 278] on span at bounding box center [502, 276] width 38 height 19
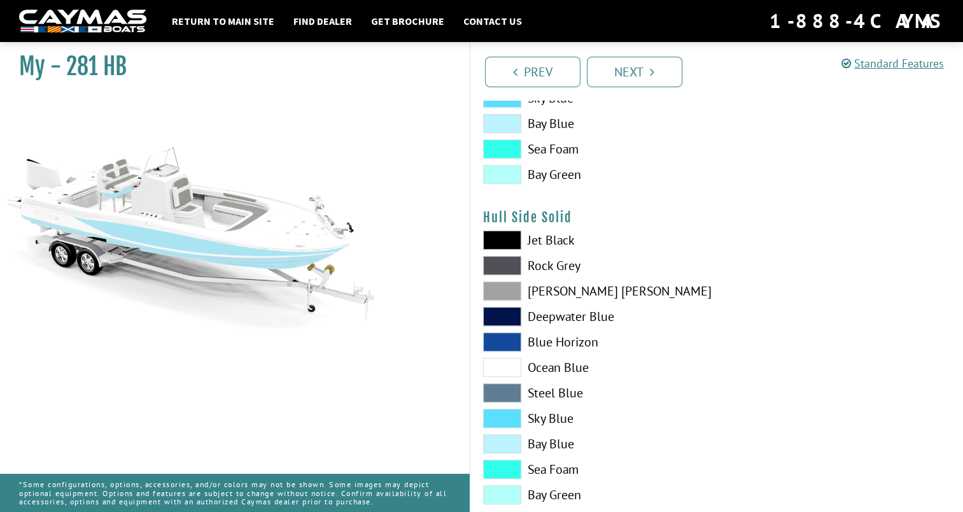
scroll to position [458, 0]
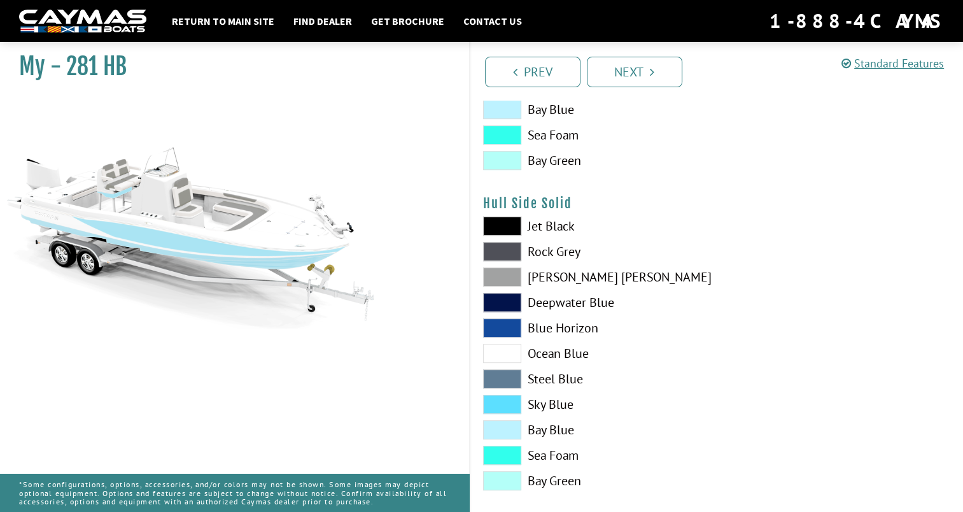
click at [508, 328] on span at bounding box center [502, 327] width 38 height 19
click at [502, 322] on span at bounding box center [502, 327] width 38 height 19
click at [507, 300] on span at bounding box center [502, 302] width 38 height 19
click at [502, 327] on span at bounding box center [502, 327] width 38 height 19
click at [504, 281] on span at bounding box center [502, 276] width 38 height 19
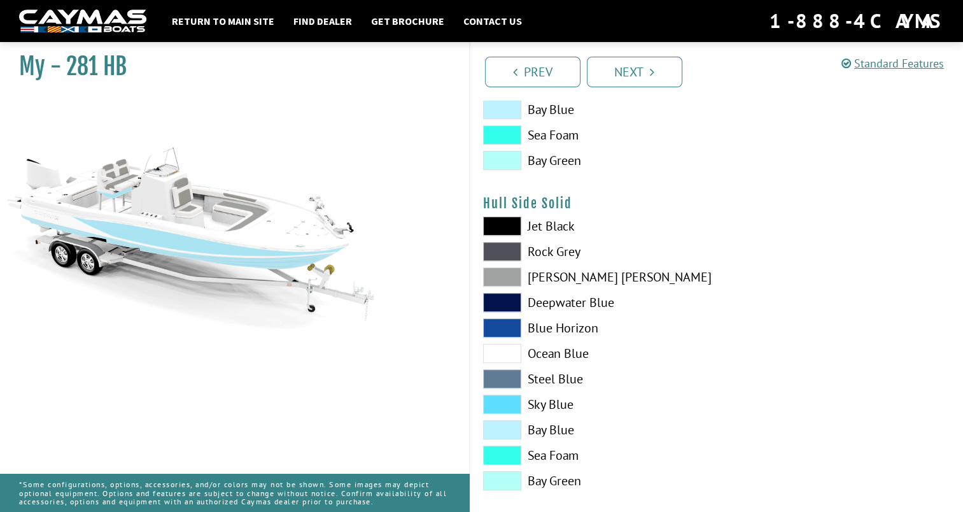
click at [502, 251] on span at bounding box center [502, 251] width 38 height 19
click at [506, 219] on span at bounding box center [502, 225] width 38 height 19
click at [500, 293] on span at bounding box center [502, 302] width 38 height 19
click at [501, 324] on span at bounding box center [502, 327] width 38 height 19
click at [500, 382] on span at bounding box center [502, 378] width 38 height 19
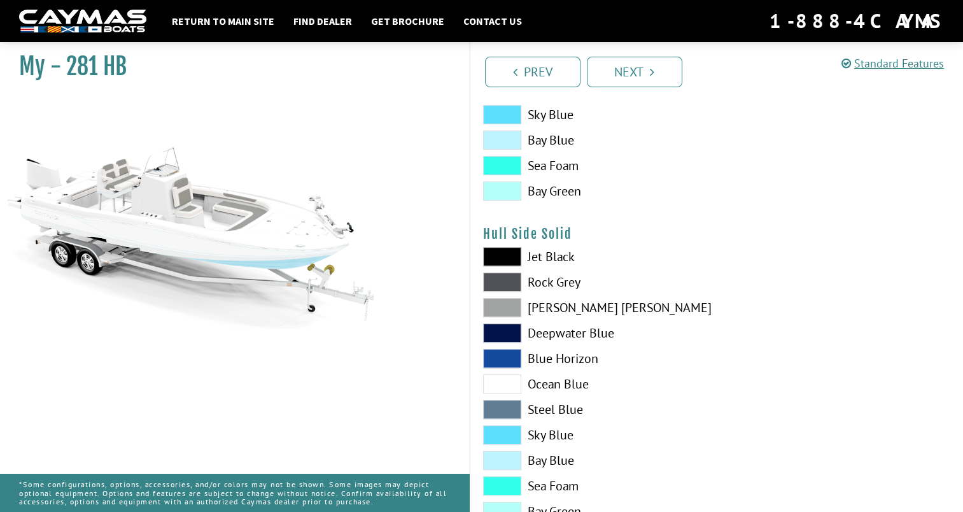
scroll to position [426, 0]
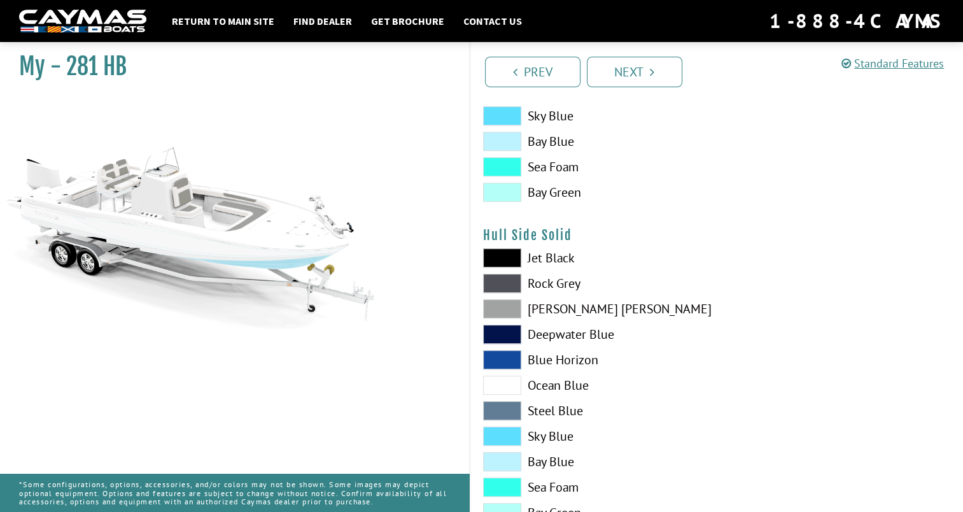
click at [513, 417] on span at bounding box center [502, 410] width 38 height 19
click at [505, 384] on span at bounding box center [502, 385] width 38 height 19
click at [505, 379] on span at bounding box center [502, 385] width 38 height 19
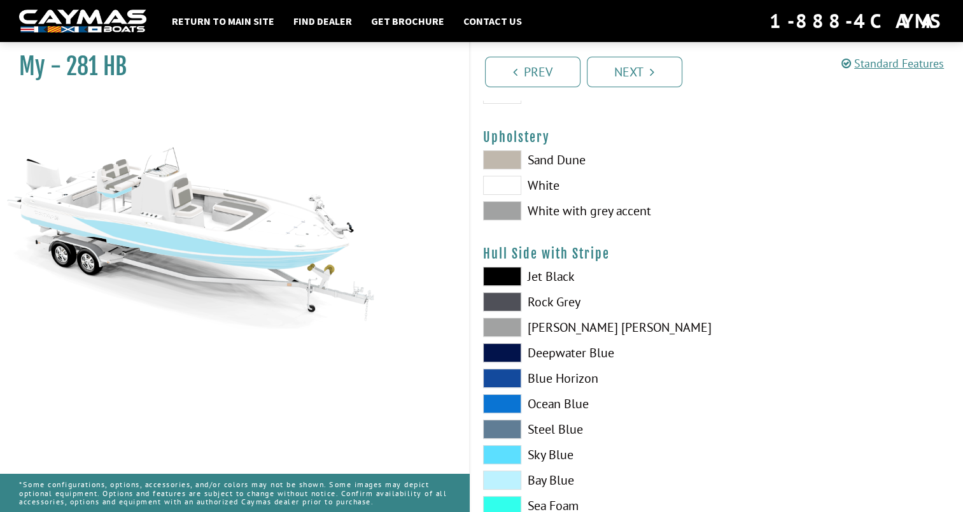
scroll to position [87, 0]
click at [733, 298] on div at bounding box center [840, 407] width 246 height 280
click at [507, 183] on span at bounding box center [502, 185] width 38 height 19
click at [504, 156] on span at bounding box center [502, 160] width 38 height 19
click at [504, 209] on span at bounding box center [502, 211] width 38 height 19
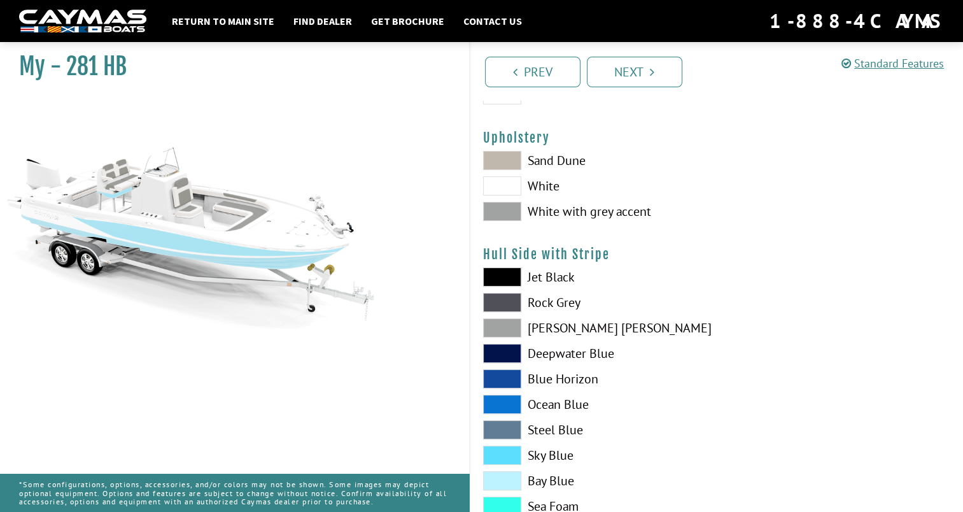
click at [514, 186] on span at bounding box center [502, 185] width 38 height 19
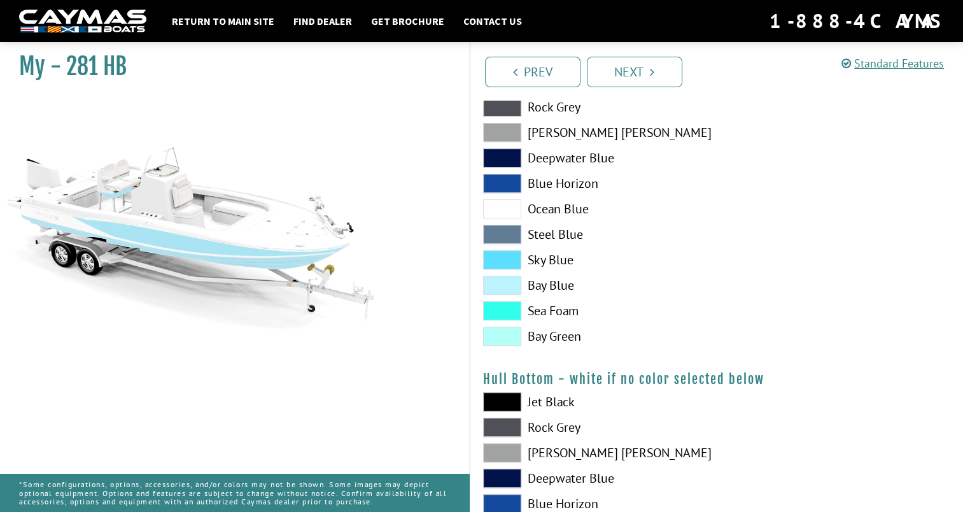
scroll to position [606, 0]
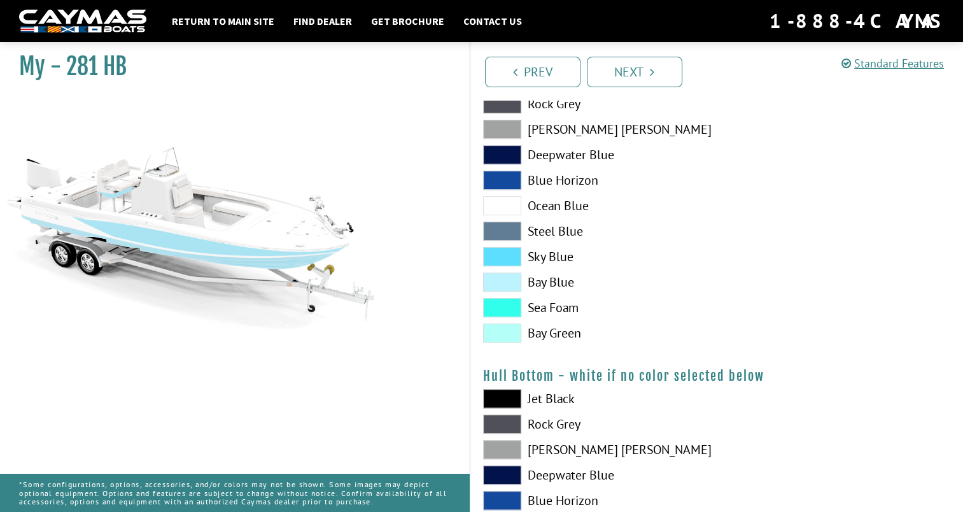
click at [510, 251] on span at bounding box center [502, 256] width 38 height 19
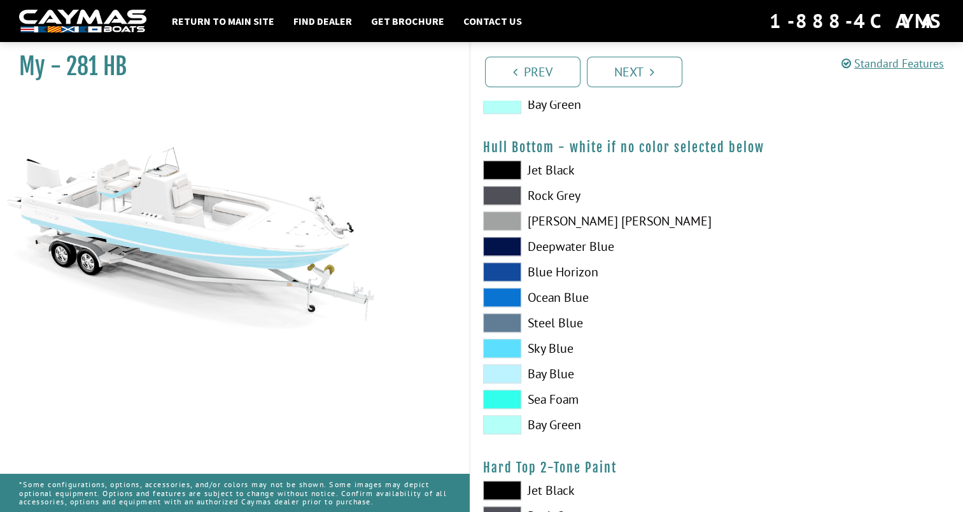
scroll to position [844, 0]
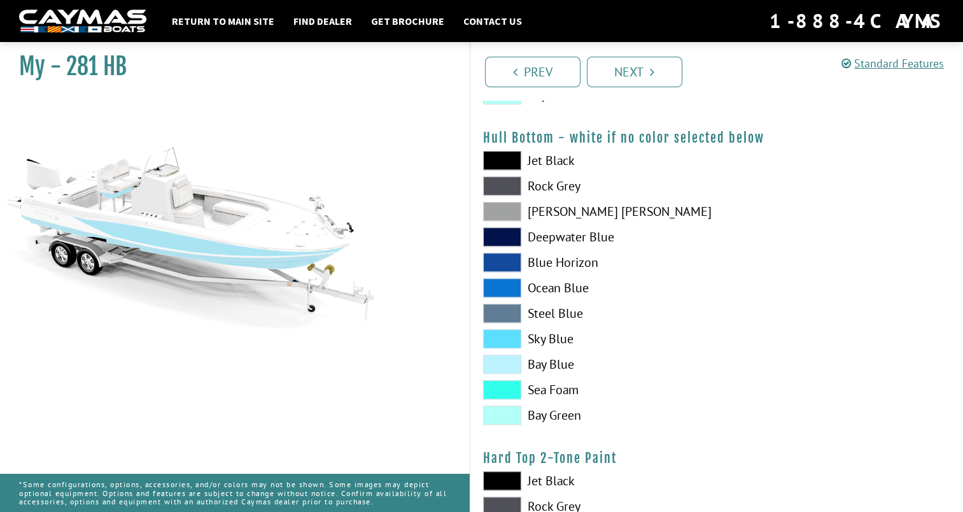
click at [506, 336] on span at bounding box center [502, 338] width 38 height 19
click at [509, 336] on span at bounding box center [502, 338] width 38 height 19
click at [503, 337] on span at bounding box center [502, 338] width 38 height 19
click at [503, 335] on span at bounding box center [502, 338] width 38 height 19
click at [507, 358] on span at bounding box center [502, 364] width 38 height 19
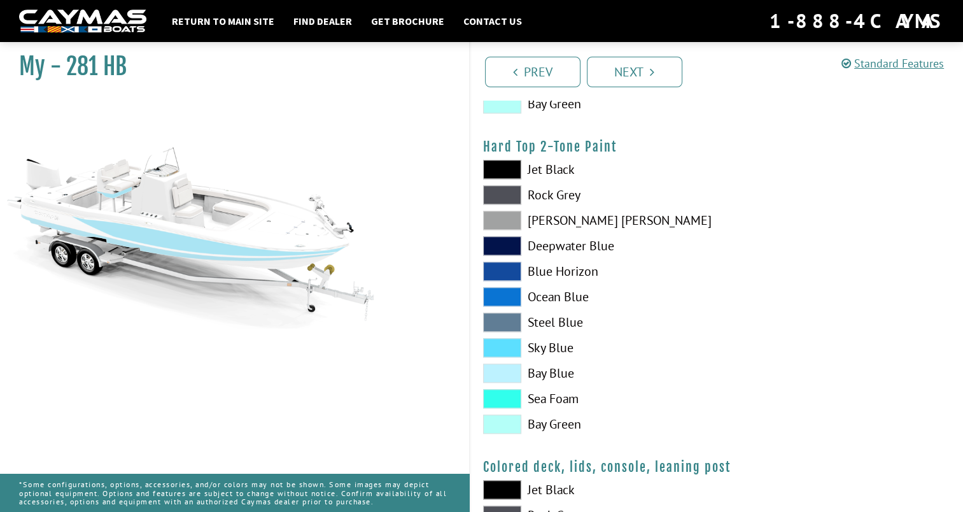
scroll to position [1155, 0]
click at [507, 163] on span at bounding box center [502, 169] width 38 height 19
click at [505, 343] on span at bounding box center [502, 348] width 38 height 19
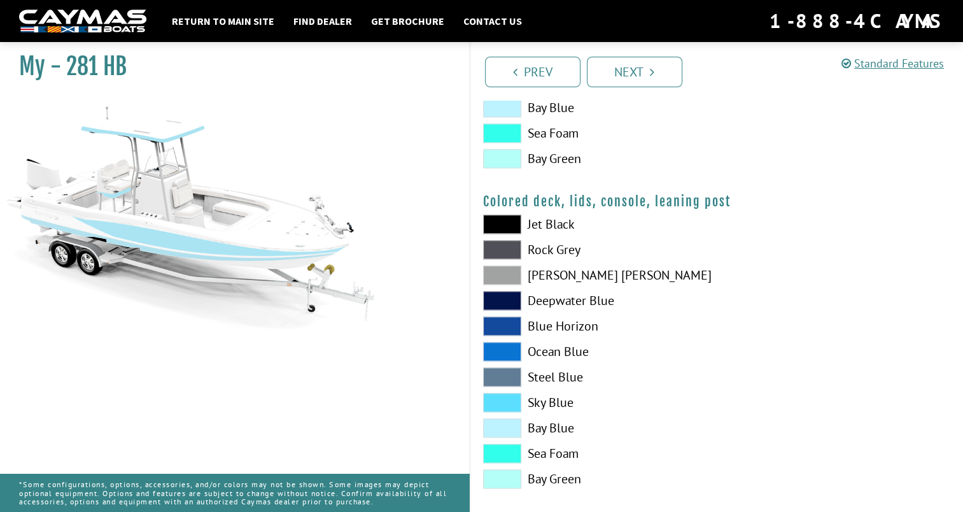
scroll to position [1433, 0]
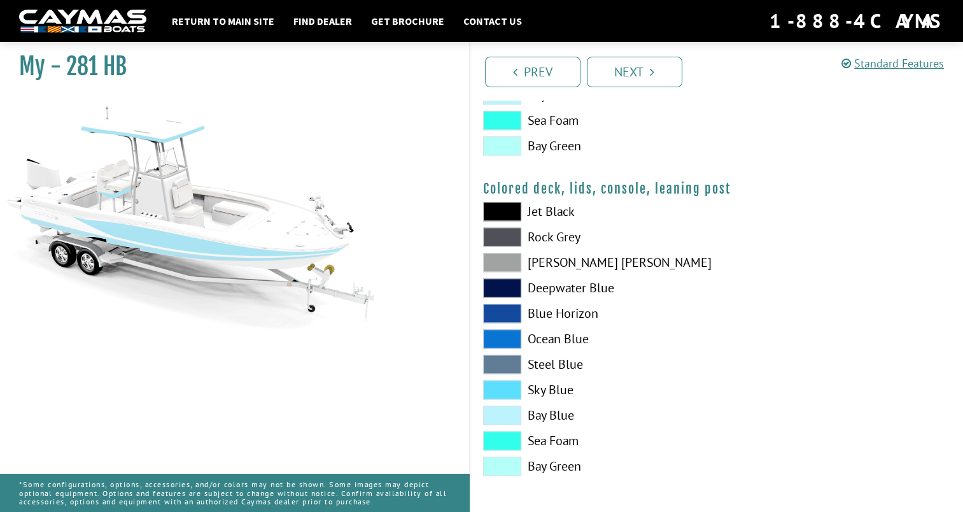
click at [502, 209] on span at bounding box center [502, 211] width 38 height 19
click at [501, 213] on span at bounding box center [502, 211] width 38 height 19
click at [500, 384] on span at bounding box center [502, 389] width 38 height 19
click at [499, 392] on span at bounding box center [502, 389] width 38 height 19
click at [499, 436] on span at bounding box center [502, 440] width 38 height 19
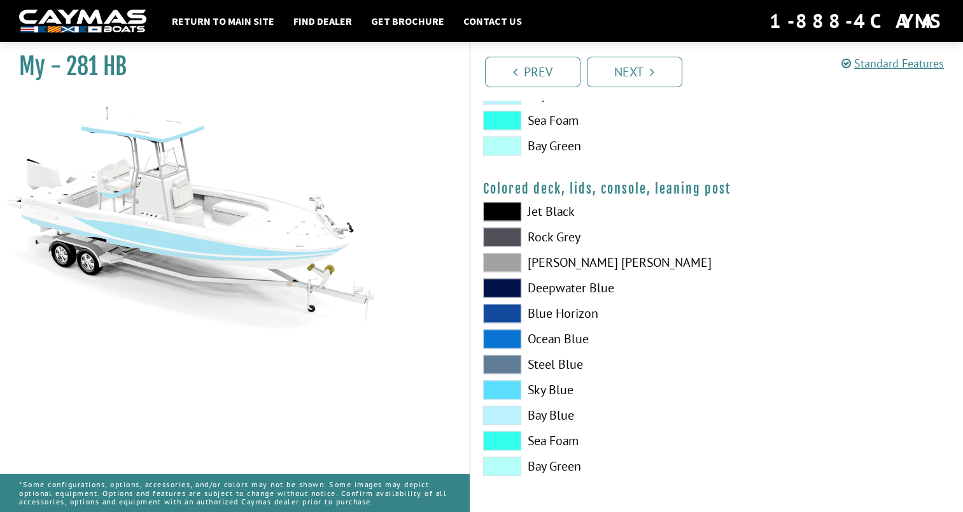
click at [509, 360] on span at bounding box center [502, 364] width 38 height 19
click at [507, 434] on span at bounding box center [502, 440] width 38 height 19
click at [591, 232] on label "Rock Grey" at bounding box center [593, 236] width 221 height 19
click at [509, 414] on span at bounding box center [502, 414] width 38 height 19
click at [502, 405] on span at bounding box center [502, 414] width 38 height 19
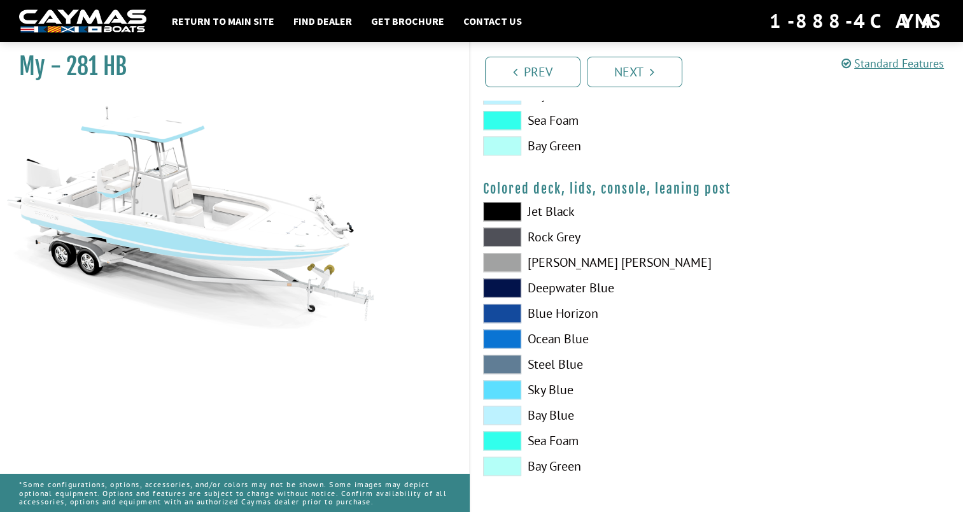
click at [508, 361] on span at bounding box center [502, 364] width 38 height 19
click at [507, 355] on span at bounding box center [502, 364] width 38 height 19
click at [506, 389] on span at bounding box center [502, 389] width 38 height 19
click at [638, 75] on link "Next" at bounding box center [634, 72] width 95 height 31
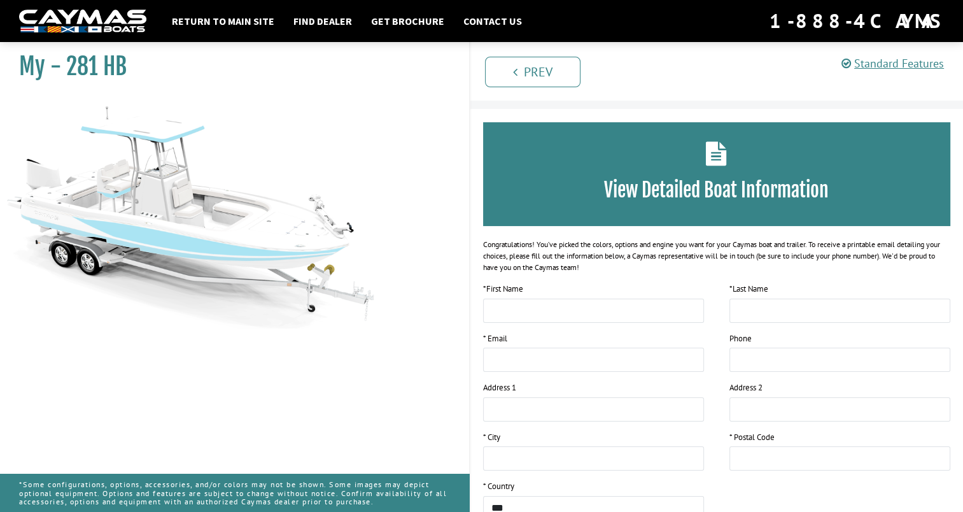
scroll to position [0, 0]
